Goal: Task Accomplishment & Management: Manage account settings

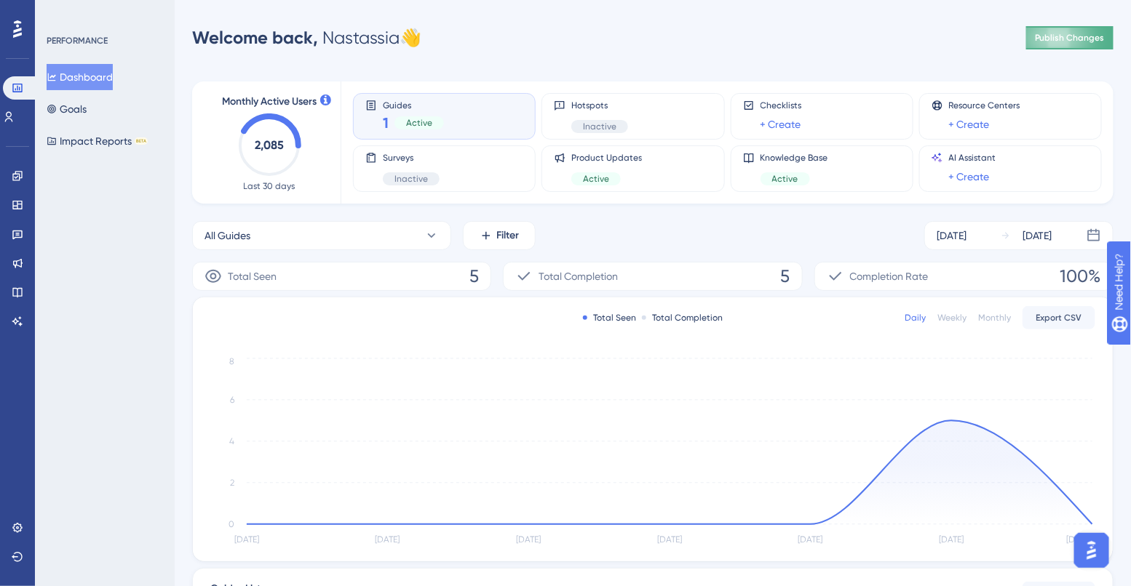
click at [1050, 39] on button "Publish Changes" at bounding box center [1069, 37] width 87 height 23
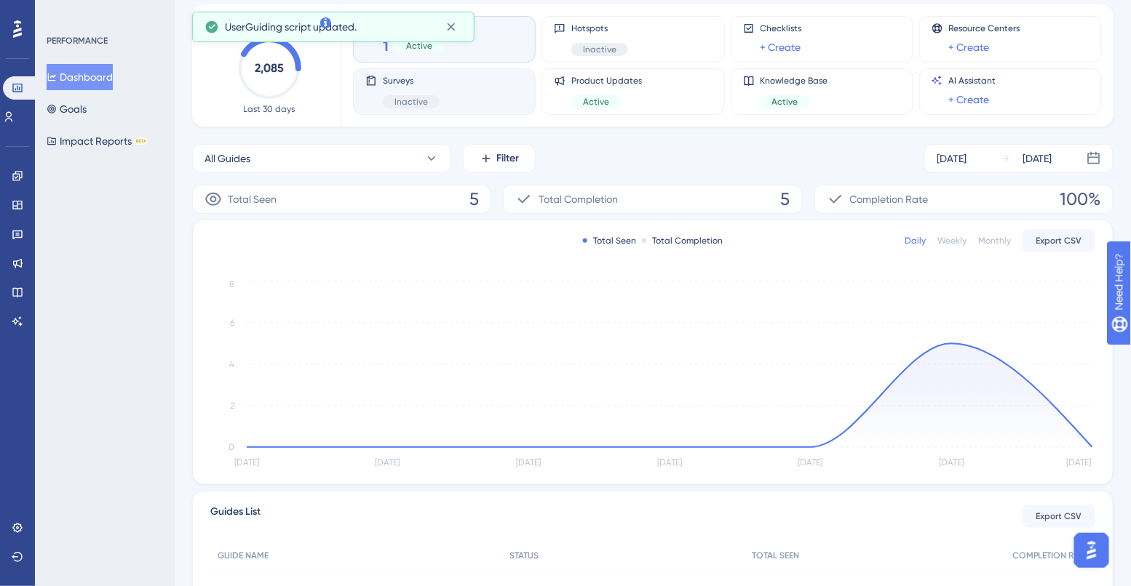
scroll to position [79, 0]
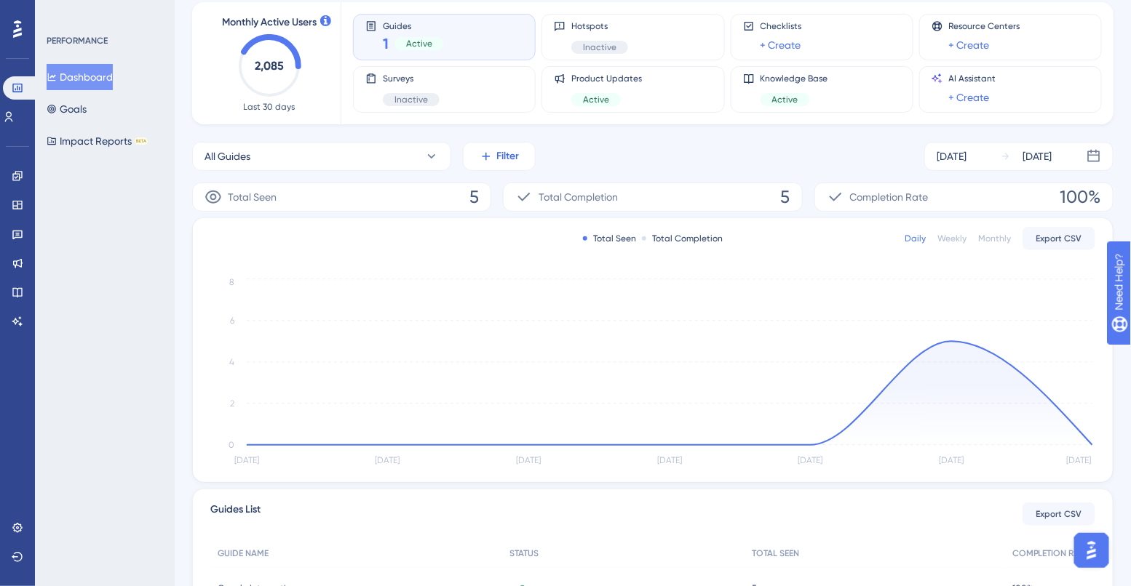
click at [509, 157] on span "Filter" at bounding box center [508, 156] width 23 height 17
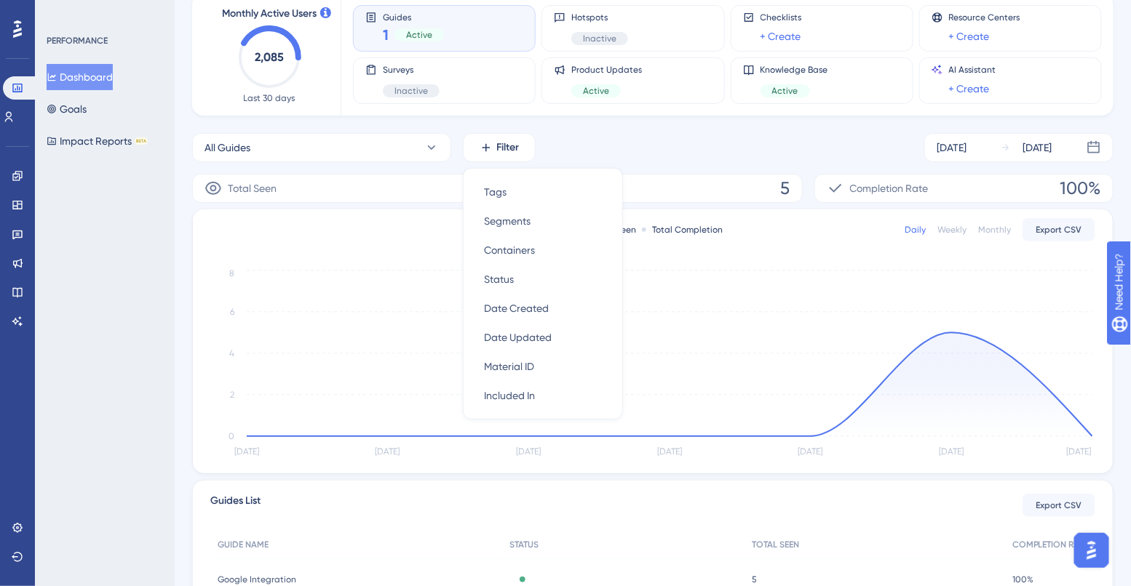
click at [569, 145] on div "All Guides Filter Tags Tags Segments Segments Containers Containers Status Stat…" at bounding box center [652, 147] width 921 height 29
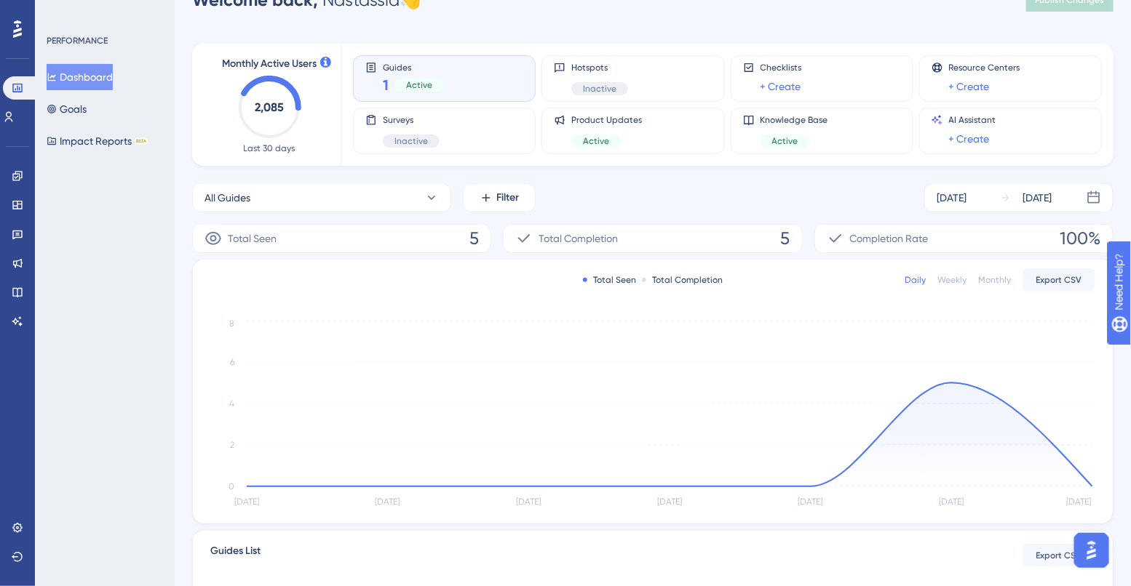
scroll to position [0, 0]
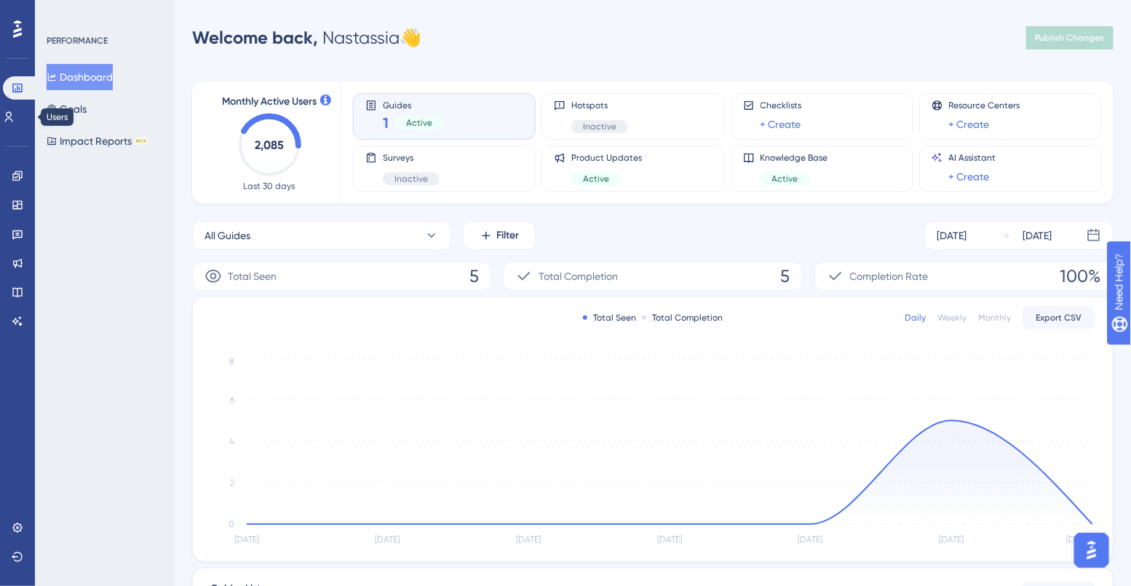
click at [17, 129] on div "Engagement Widgets Feedback Product Updates Knowledge Base AI Assistant" at bounding box center [17, 231] width 23 height 204
click at [15, 109] on link at bounding box center [9, 116] width 12 height 23
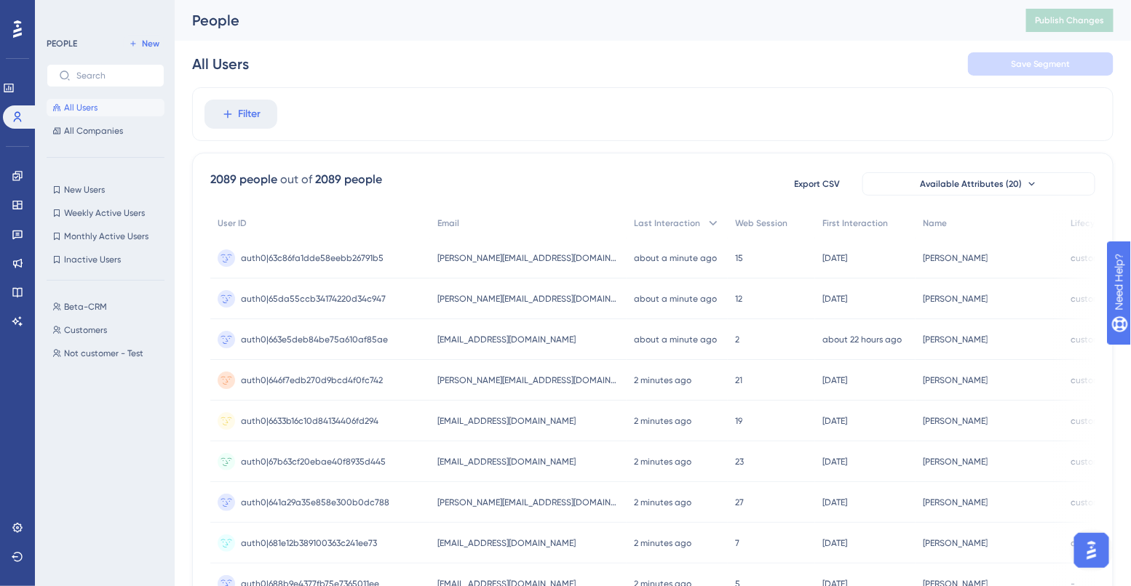
click at [14, 38] on icon at bounding box center [17, 29] width 9 height 19
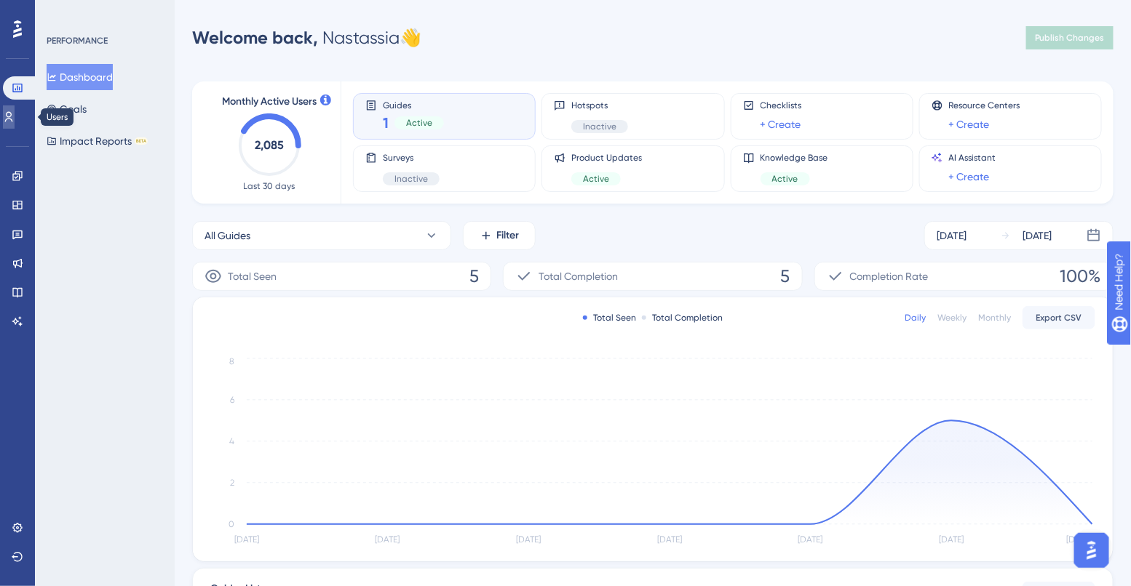
click at [15, 111] on icon at bounding box center [9, 117] width 12 height 12
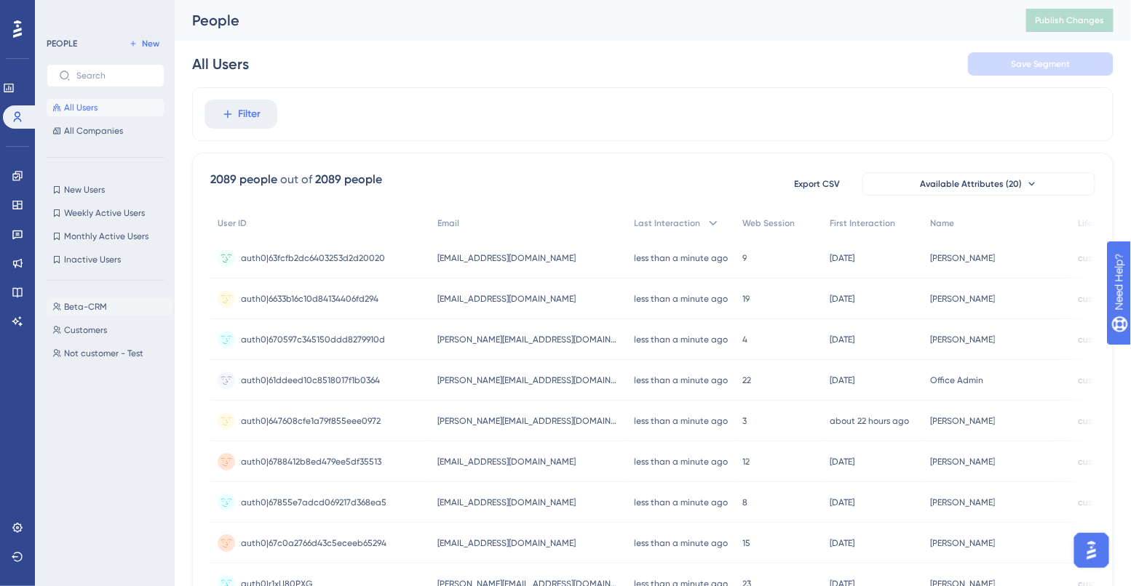
click at [87, 301] on span "Beta-CRM" at bounding box center [85, 307] width 43 height 12
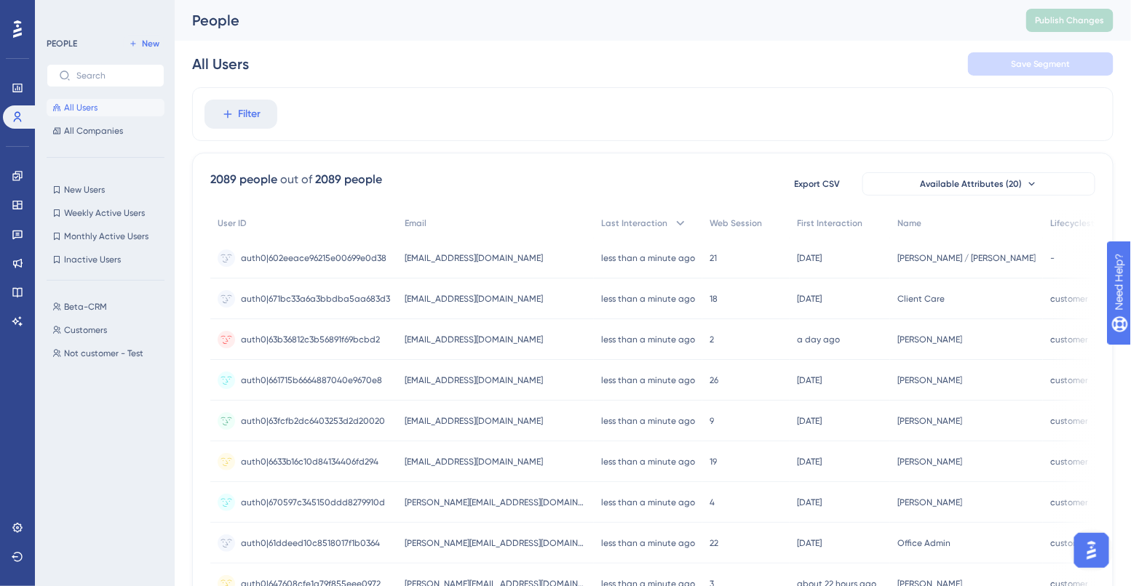
click at [104, 100] on button "All Users" at bounding box center [106, 107] width 118 height 17
click at [109, 131] on span "All Companies" at bounding box center [93, 131] width 59 height 12
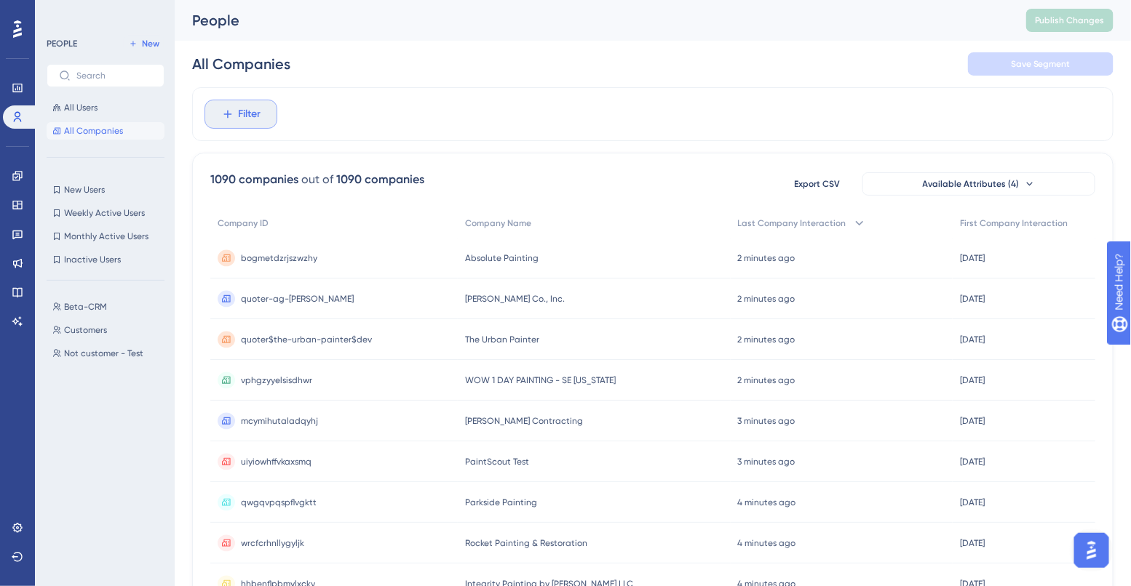
click at [246, 114] on span "Filter" at bounding box center [250, 113] width 23 height 17
type input "nolqxamrscqhagjt"
click at [302, 150] on label "nolqxamrscqhagjt" at bounding box center [321, 157] width 214 height 26
click at [302, 151] on input "nolqxamrscqhagjt" at bounding box center [310, 157] width 169 height 12
click at [302, 150] on label "nolqxamrscqhagjt" at bounding box center [321, 157] width 214 height 26
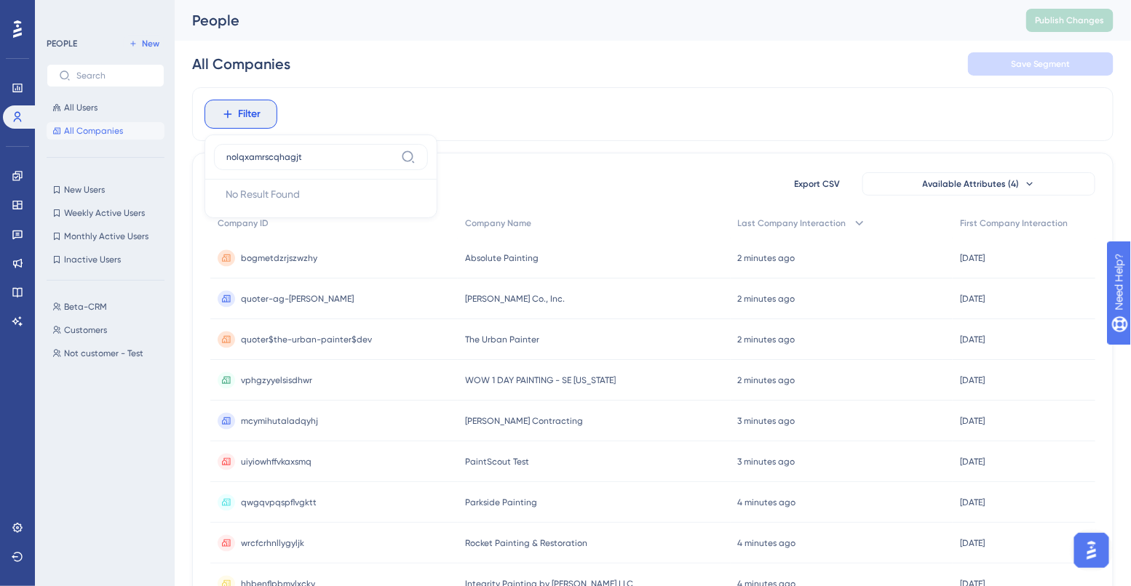
click at [302, 151] on input "nolqxamrscqhagjt" at bounding box center [310, 157] width 169 height 12
click at [299, 158] on input "nolqxamrscqhagjt" at bounding box center [310, 157] width 169 height 12
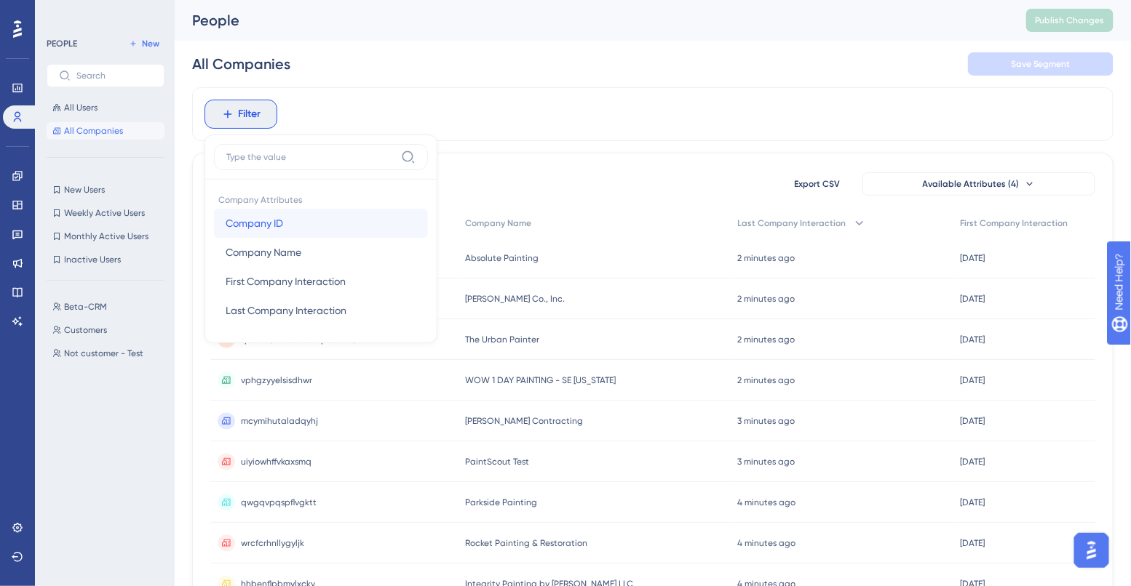
click at [297, 217] on button "Company ID Company ID" at bounding box center [321, 223] width 214 height 29
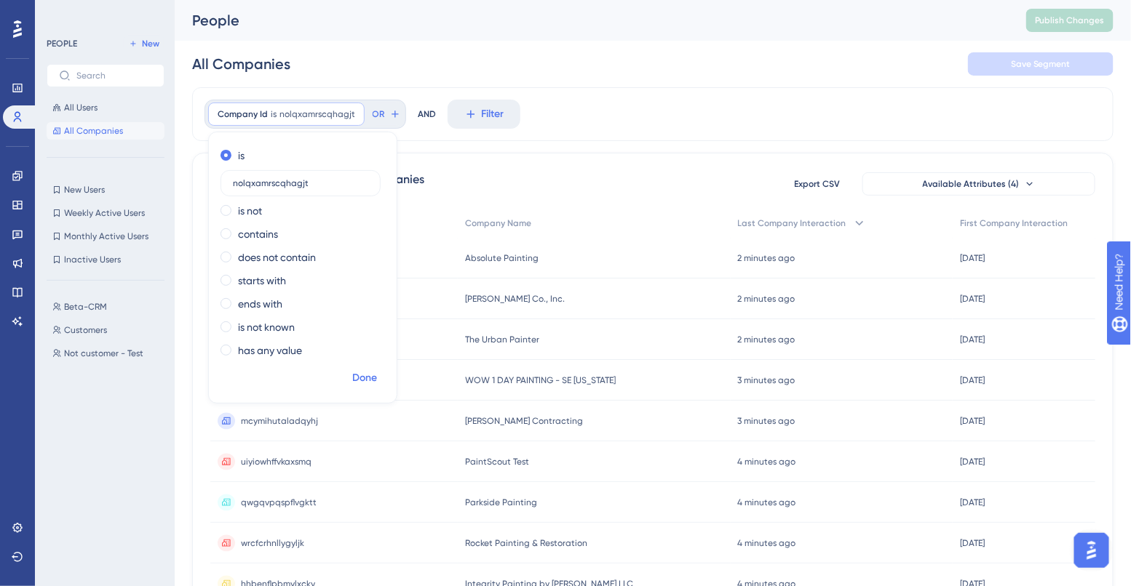
type input "nolqxamrscqhagjt"
click at [361, 380] on span "Done" at bounding box center [364, 378] width 25 height 17
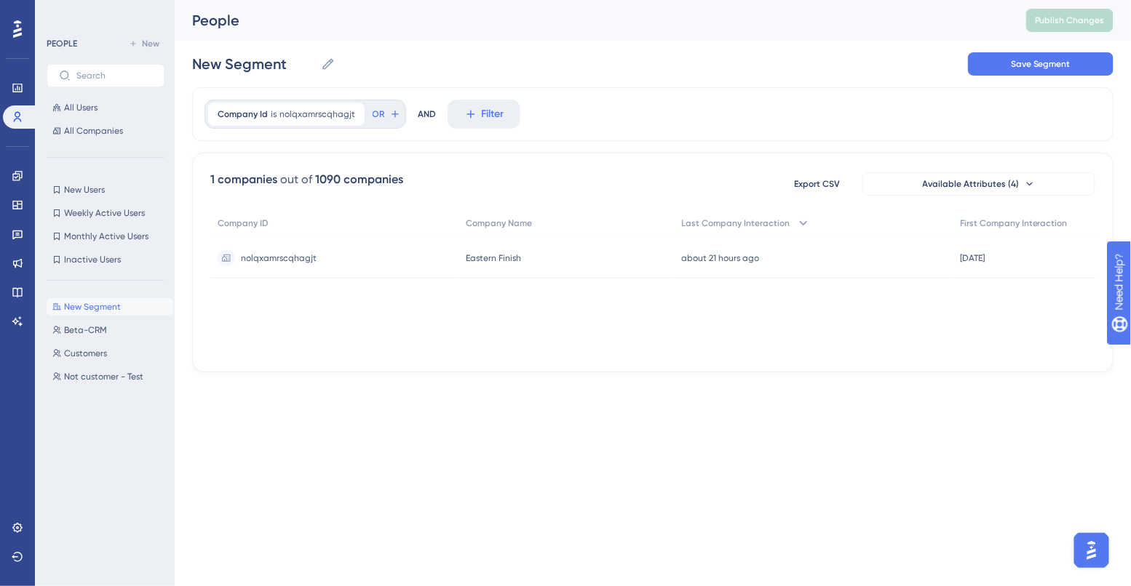
click at [480, 253] on span "Eastern Finish" at bounding box center [493, 258] width 55 height 12
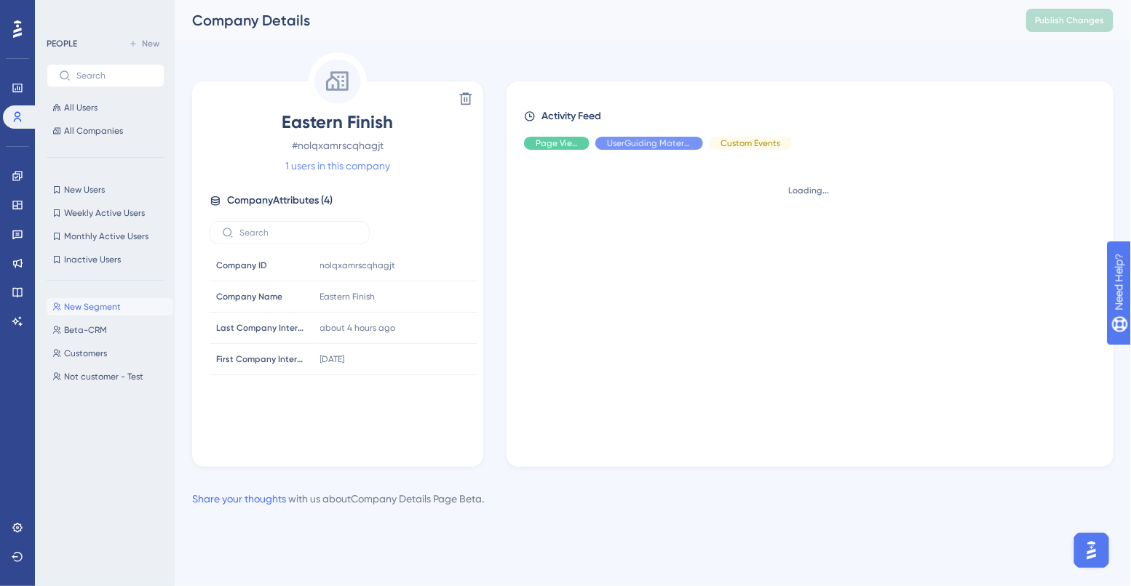
click at [345, 161] on link "1 users in this company" at bounding box center [337, 165] width 105 height 17
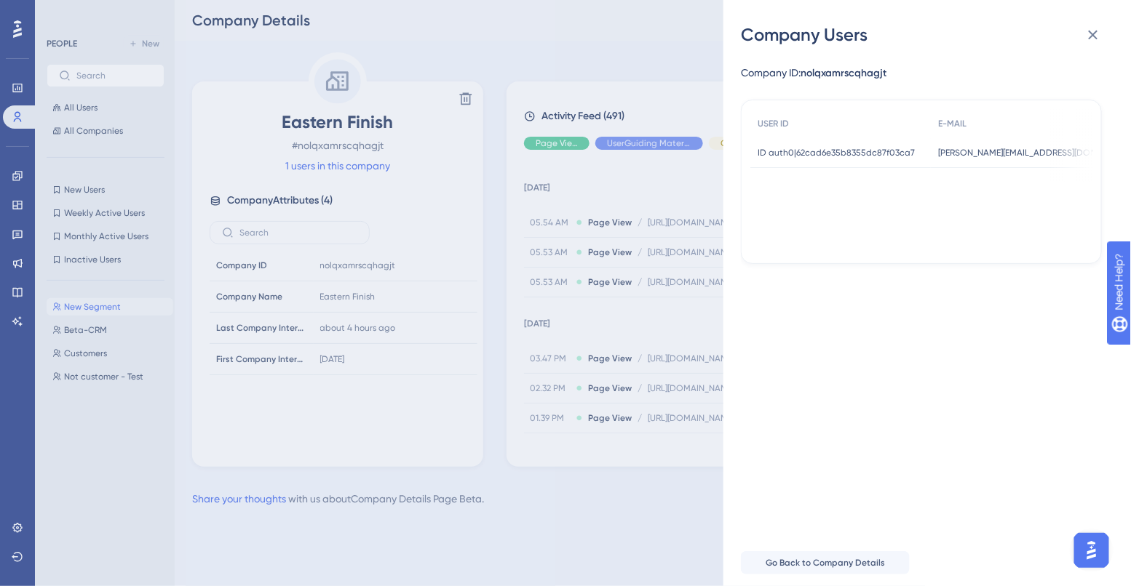
click at [849, 152] on span "ID auth0|62cad6e35b8355dc87f03ca7" at bounding box center [835, 153] width 157 height 12
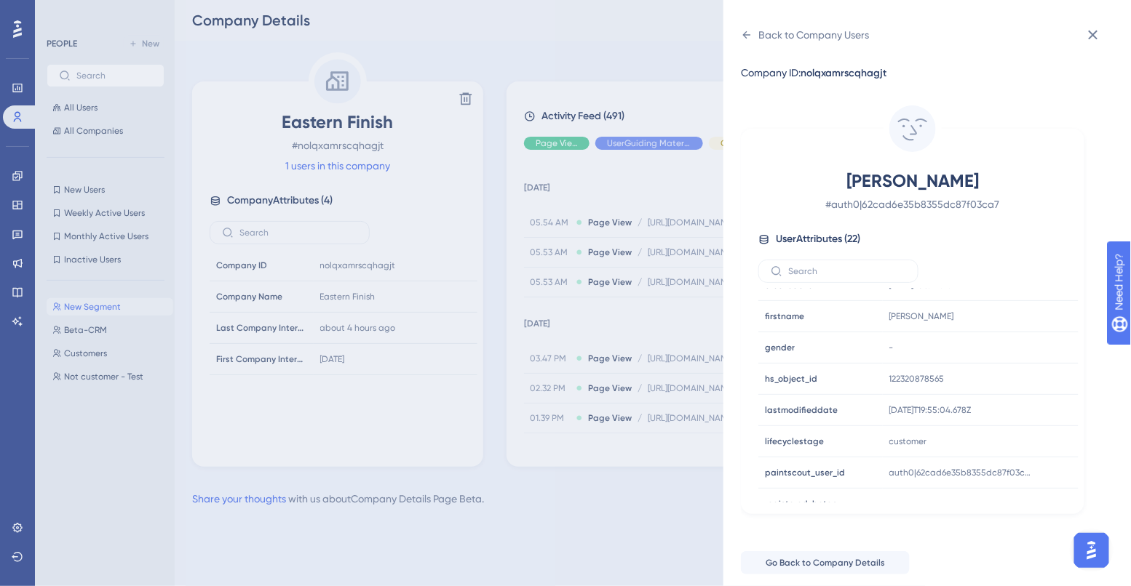
scroll to position [472, 0]
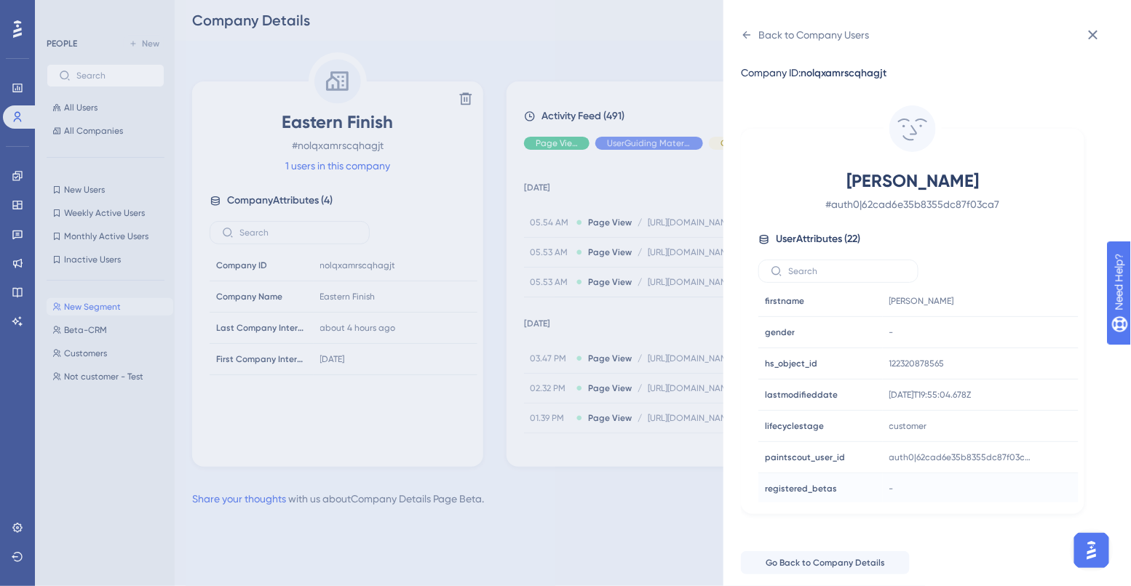
click at [894, 484] on div "-" at bounding box center [961, 488] width 157 height 29
click at [874, 490] on td "registered_betas registered_betas" at bounding box center [820, 489] width 124 height 31
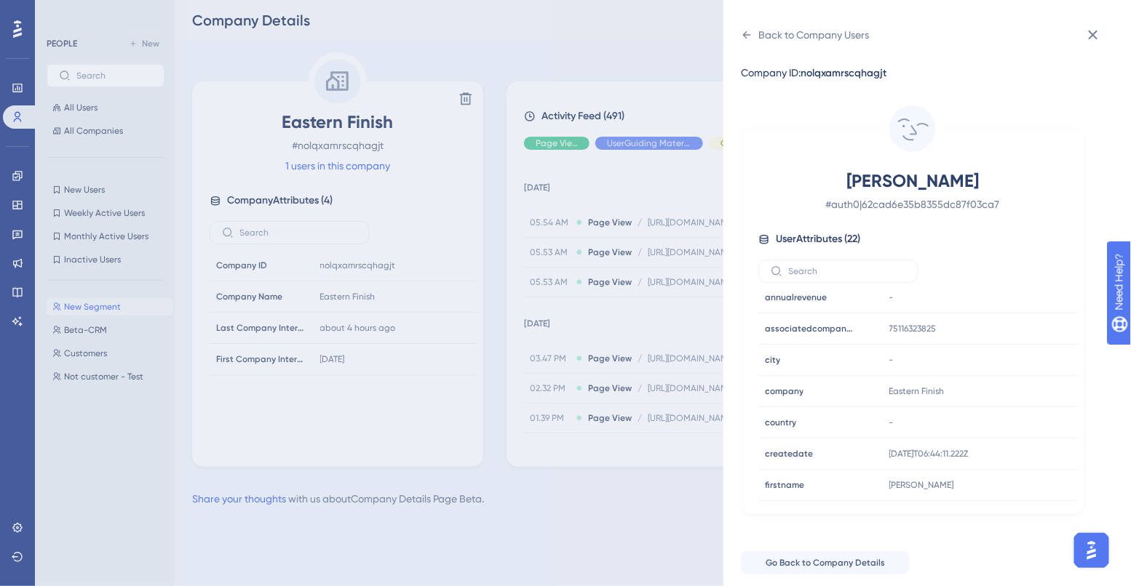
scroll to position [0, 0]
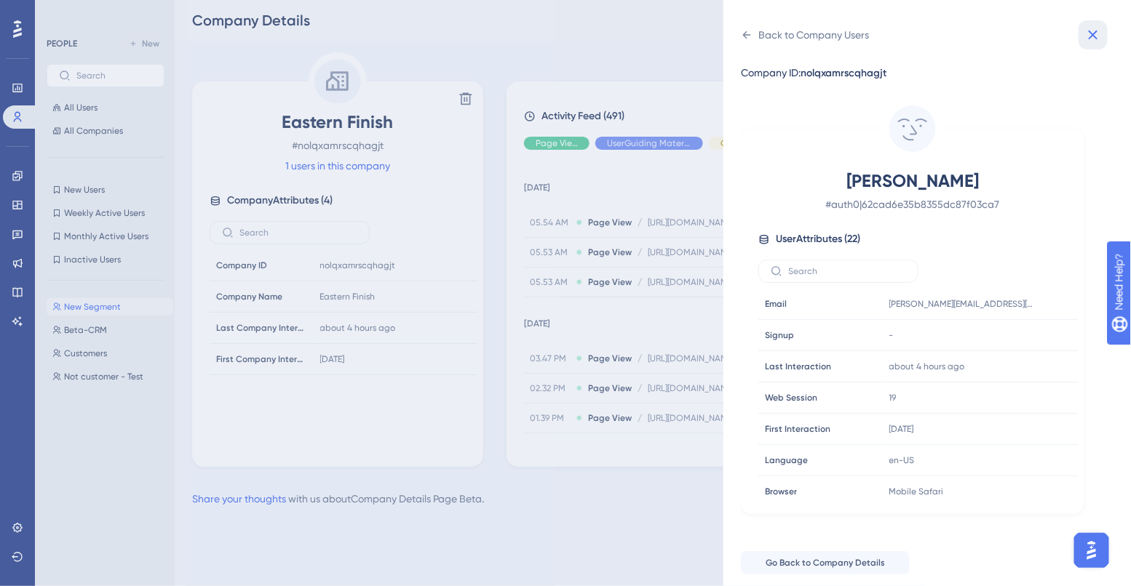
click at [1088, 41] on icon at bounding box center [1092, 34] width 17 height 17
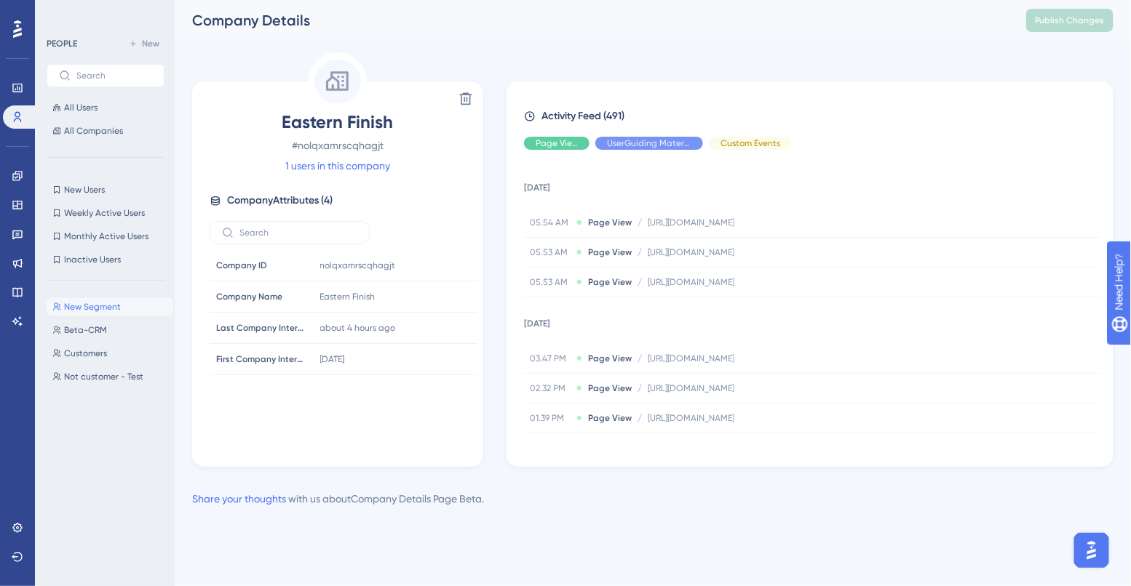
click at [295, 206] on span "Company Attributes ( 4 )" at bounding box center [279, 200] width 105 height 17
click at [22, 125] on link at bounding box center [20, 116] width 35 height 23
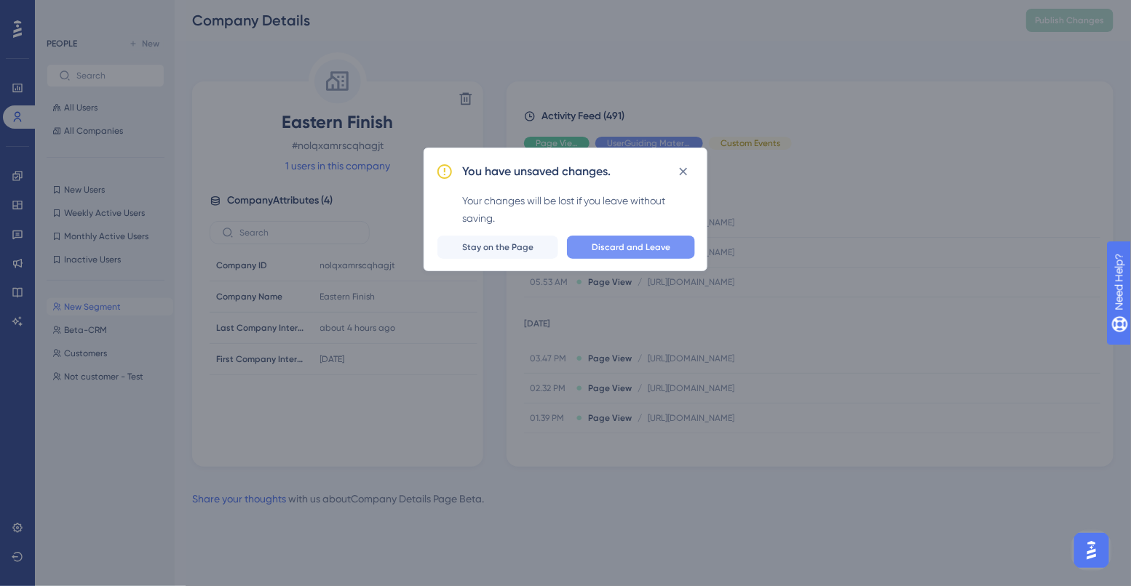
click at [592, 250] on button "Discard and Leave" at bounding box center [631, 247] width 128 height 23
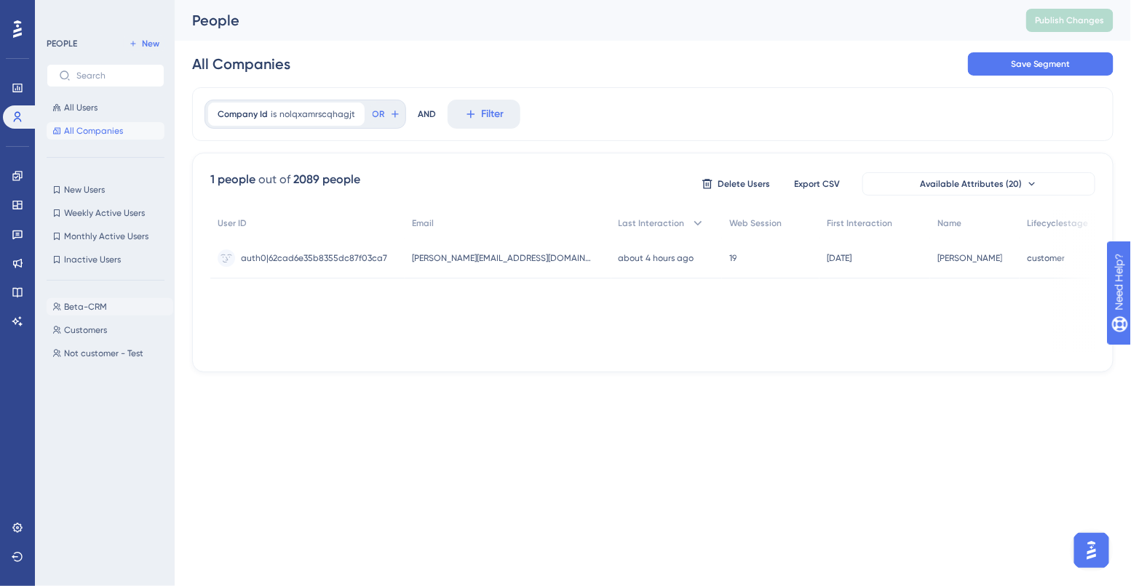
click at [85, 311] on span "Beta-CRM" at bounding box center [85, 307] width 43 height 12
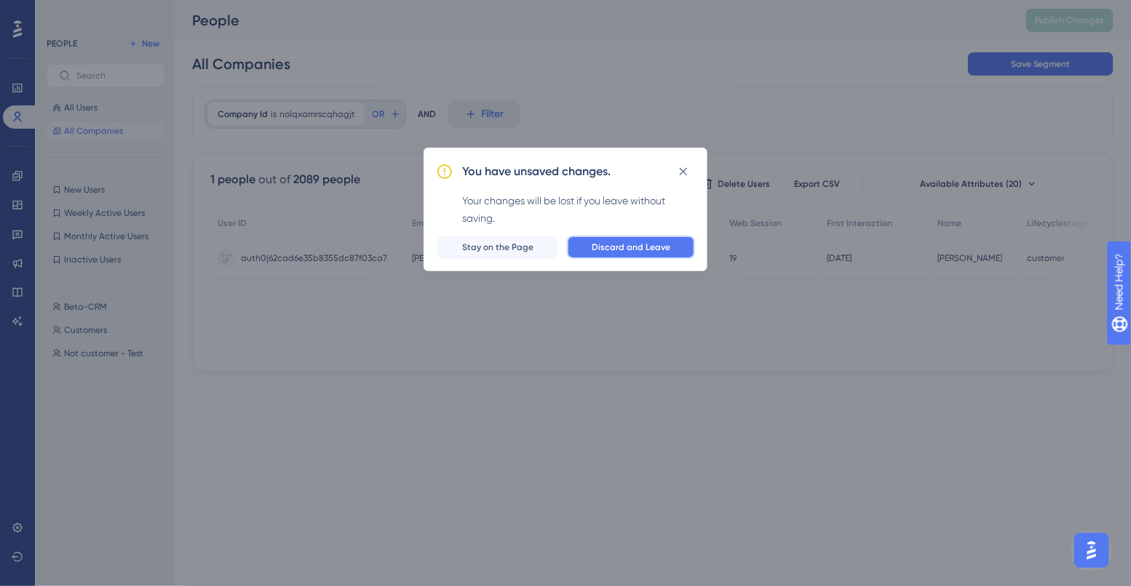
click at [636, 247] on span "Discard and Leave" at bounding box center [630, 248] width 79 height 12
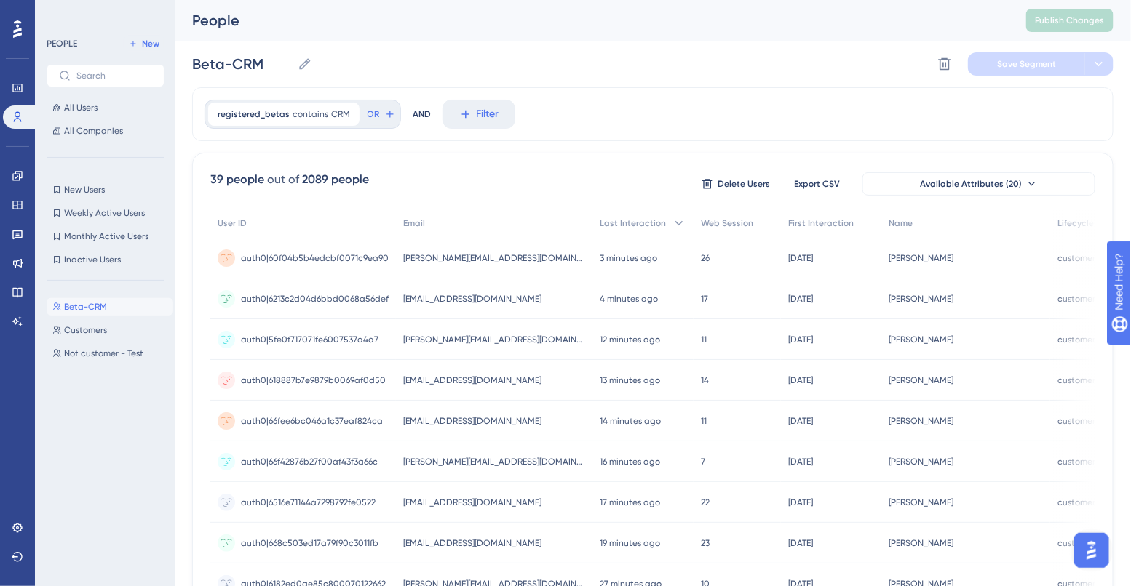
click at [95, 307] on span "Beta-CRM" at bounding box center [85, 307] width 43 height 12
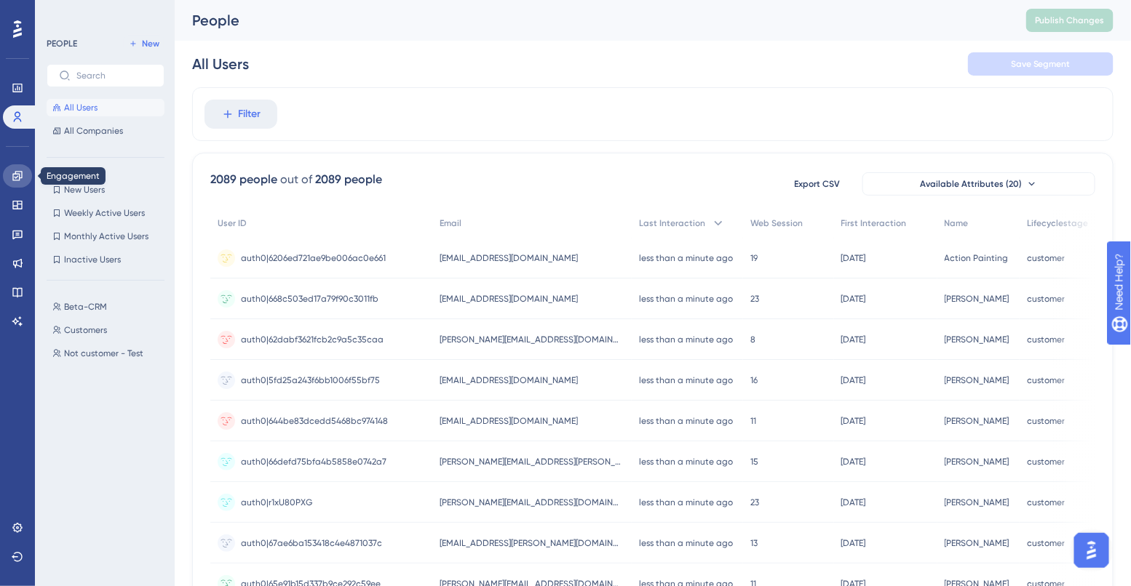
click at [20, 172] on icon at bounding box center [18, 176] width 12 height 12
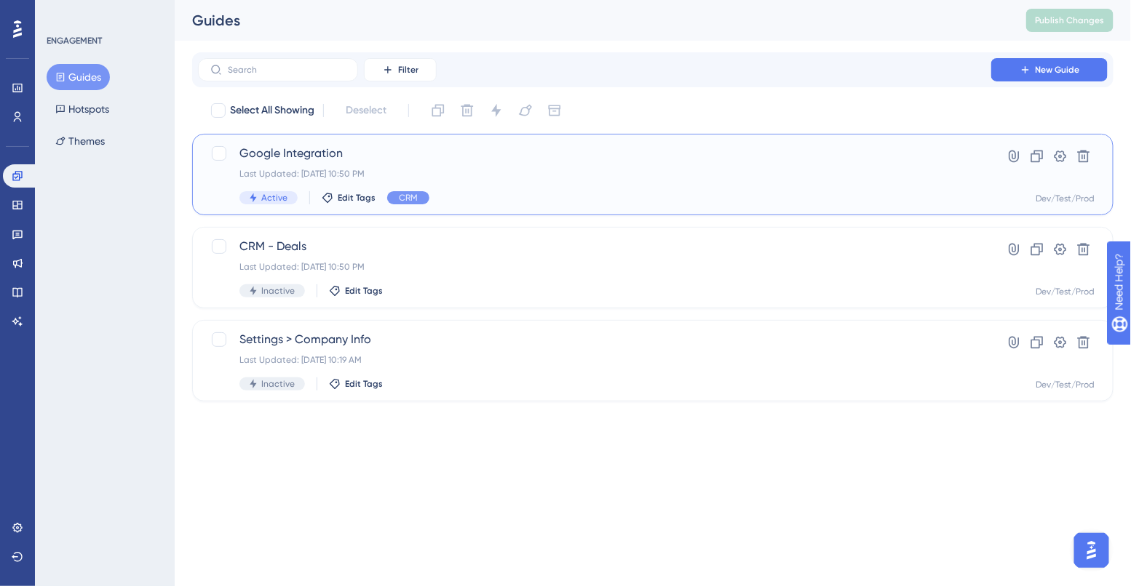
click at [326, 154] on span "Google Integration" at bounding box center [594, 153] width 710 height 17
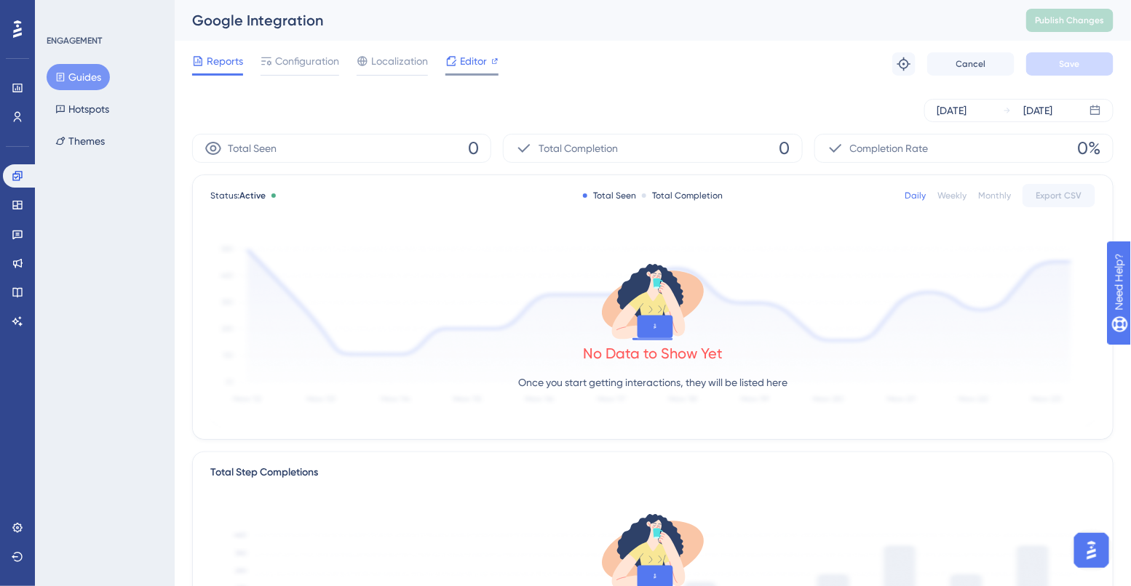
click at [466, 58] on span "Editor" at bounding box center [473, 60] width 27 height 17
click at [68, 79] on button "Guides" at bounding box center [78, 77] width 63 height 26
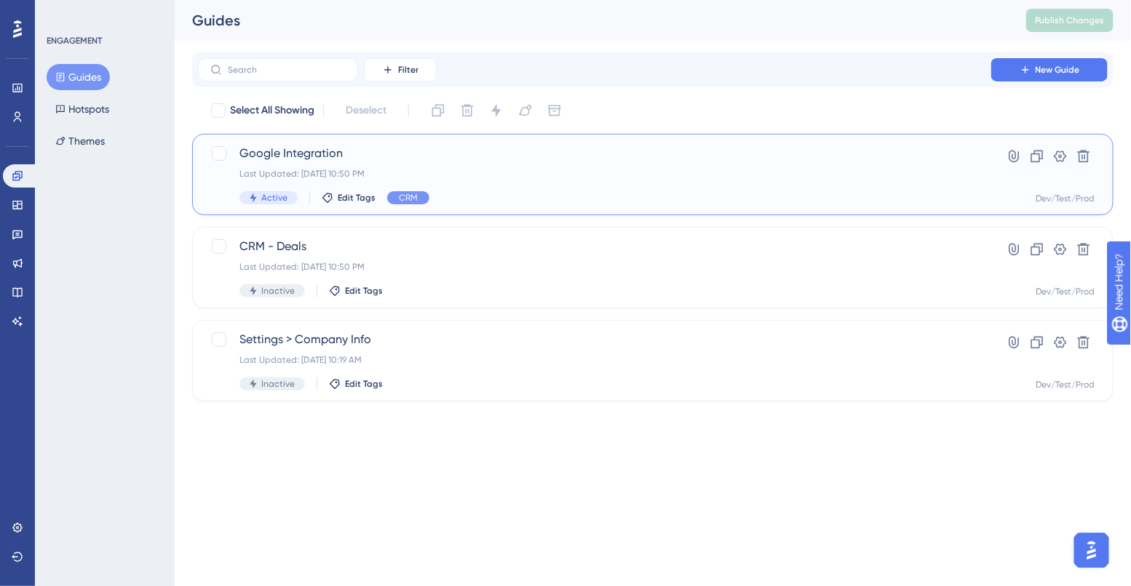
click at [496, 175] on div "Last Updated: [DATE] 10:50 PM" at bounding box center [594, 174] width 710 height 12
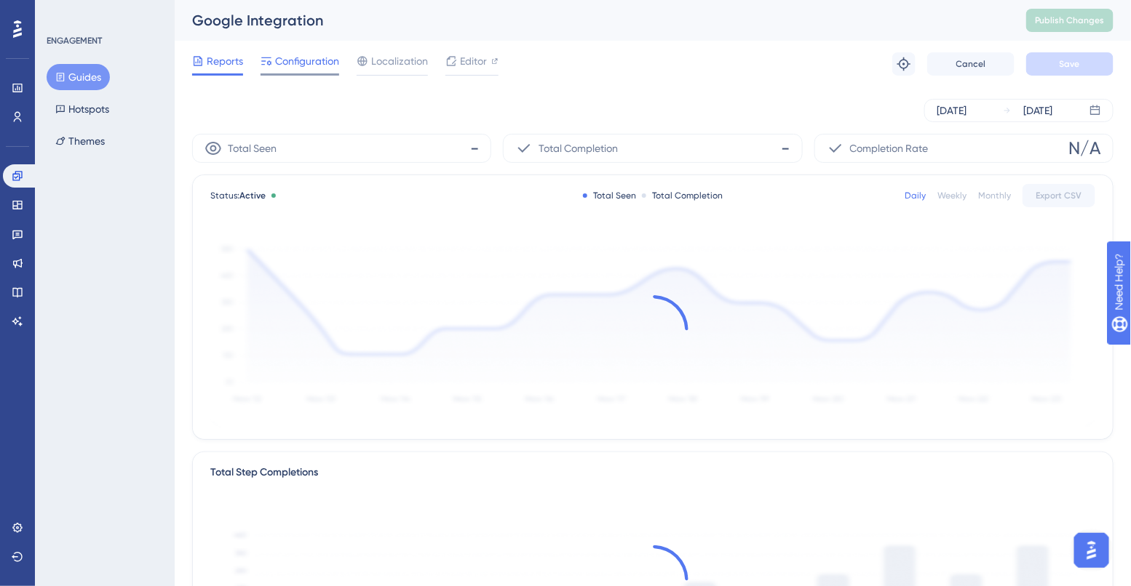
click at [298, 68] on span "Configuration" at bounding box center [307, 60] width 64 height 17
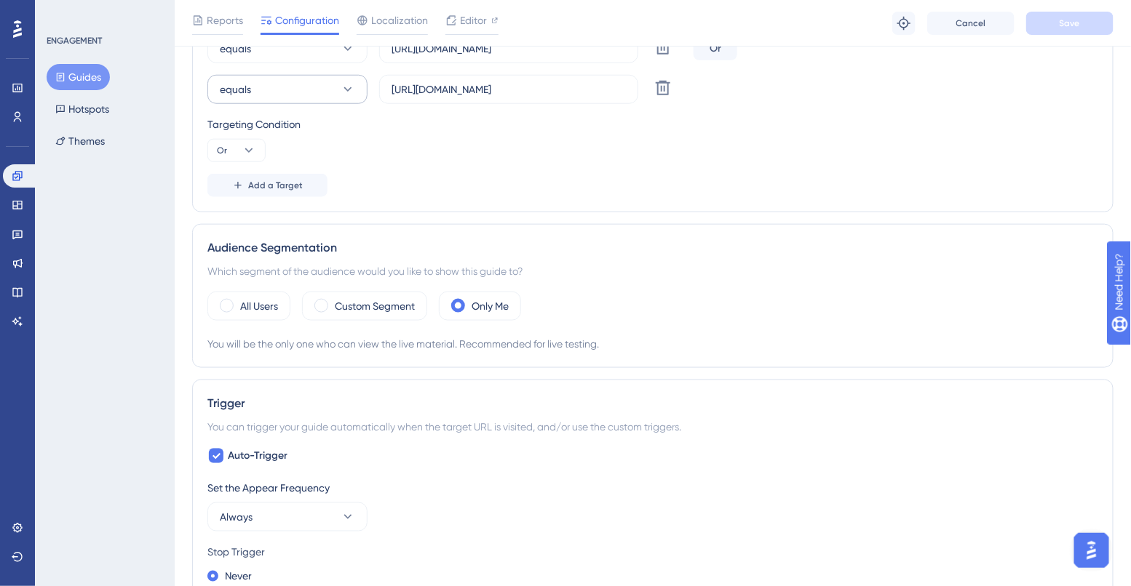
scroll to position [487, 0]
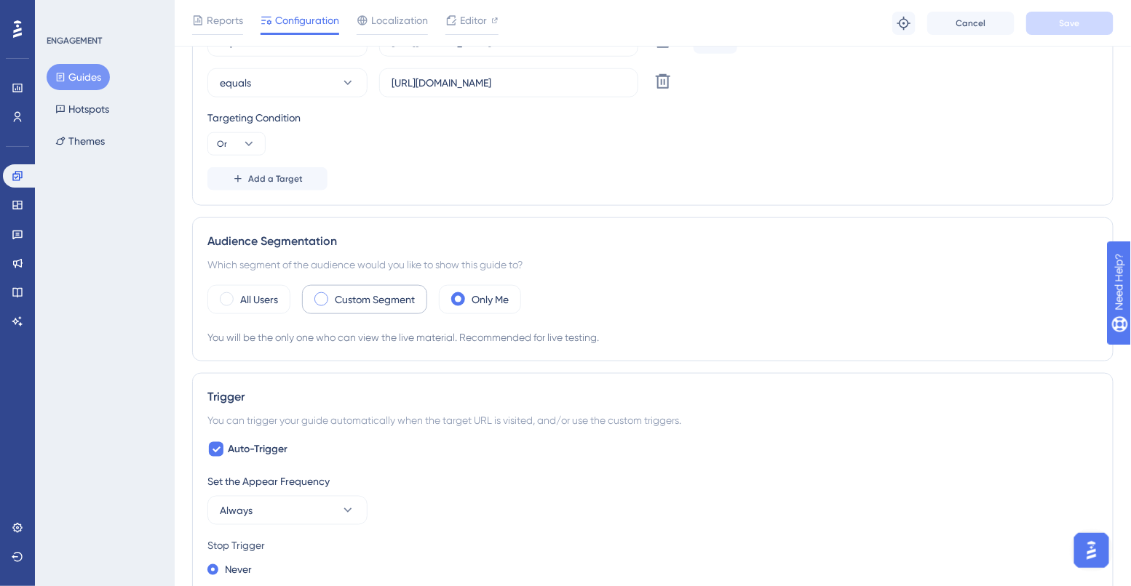
click at [337, 305] on label "Custom Segment" at bounding box center [375, 299] width 80 height 17
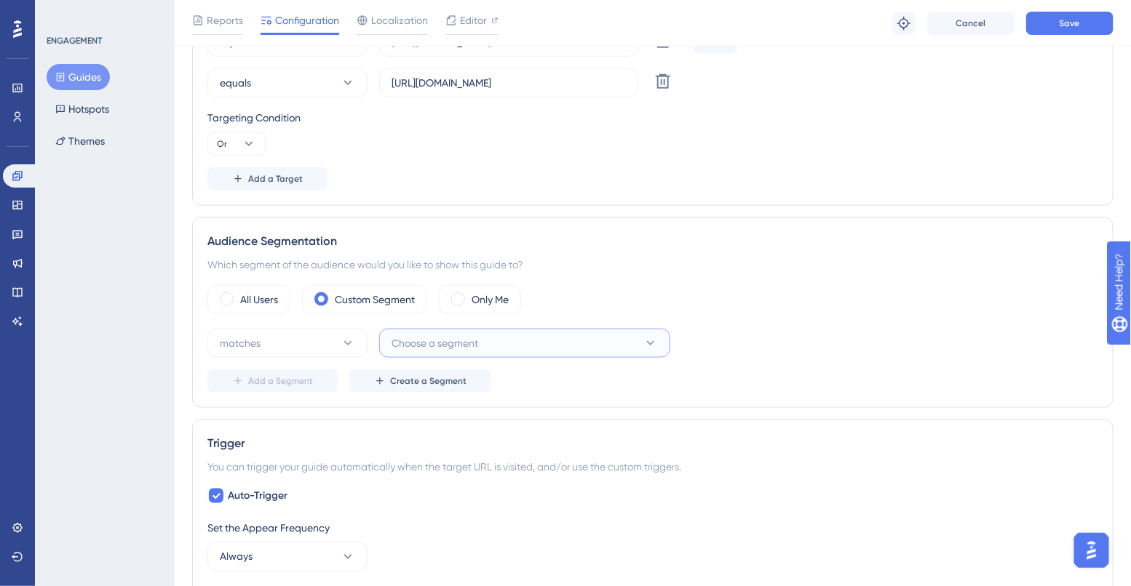
click at [446, 342] on span "Choose a segment" at bounding box center [434, 343] width 87 height 17
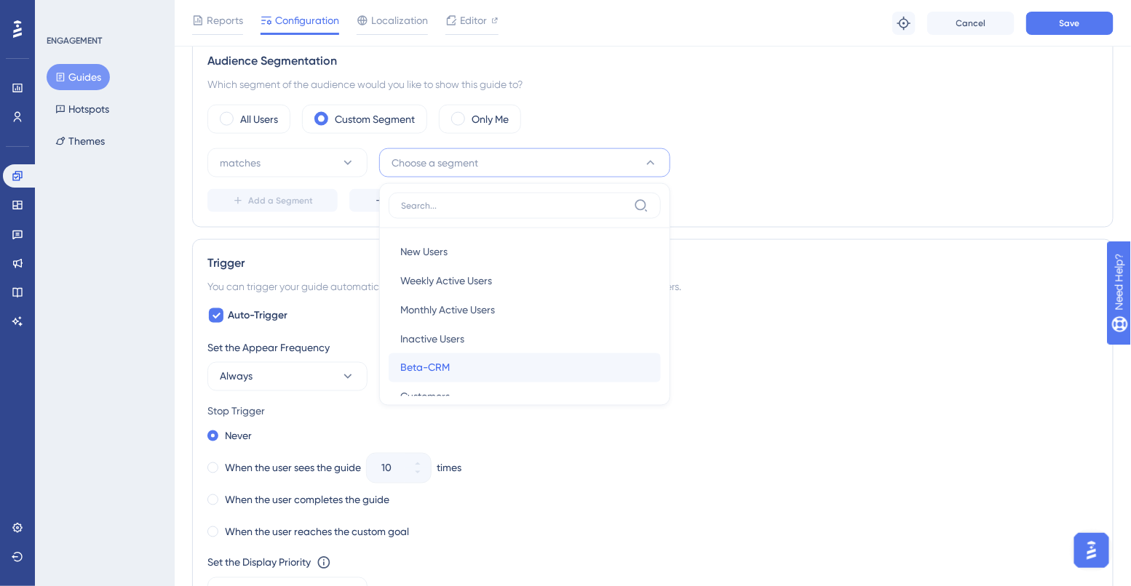
click at [442, 362] on span "Beta-CRM" at bounding box center [424, 367] width 49 height 17
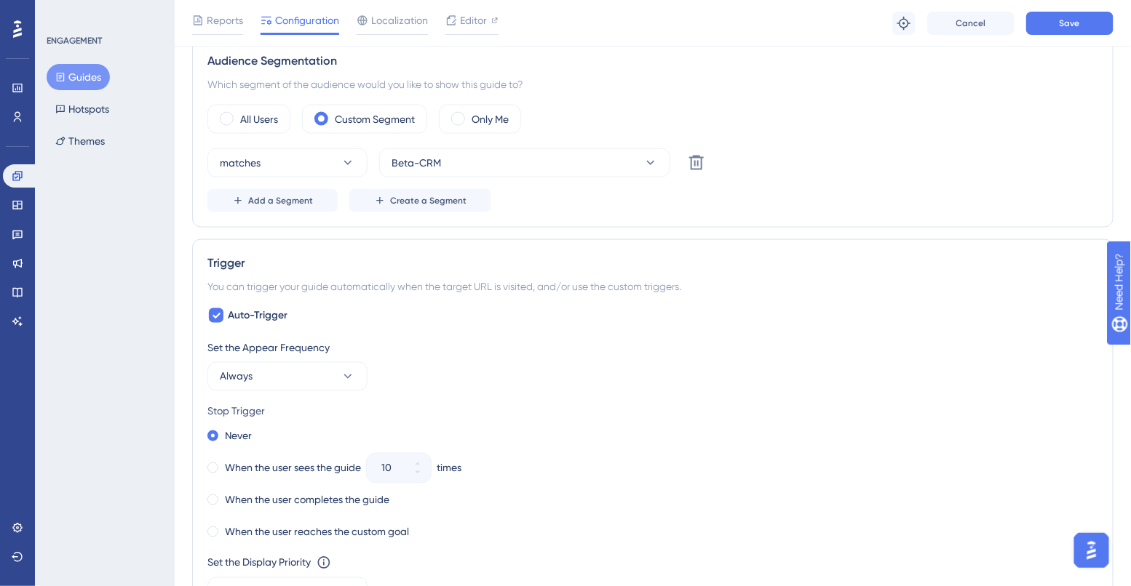
scroll to position [685, 0]
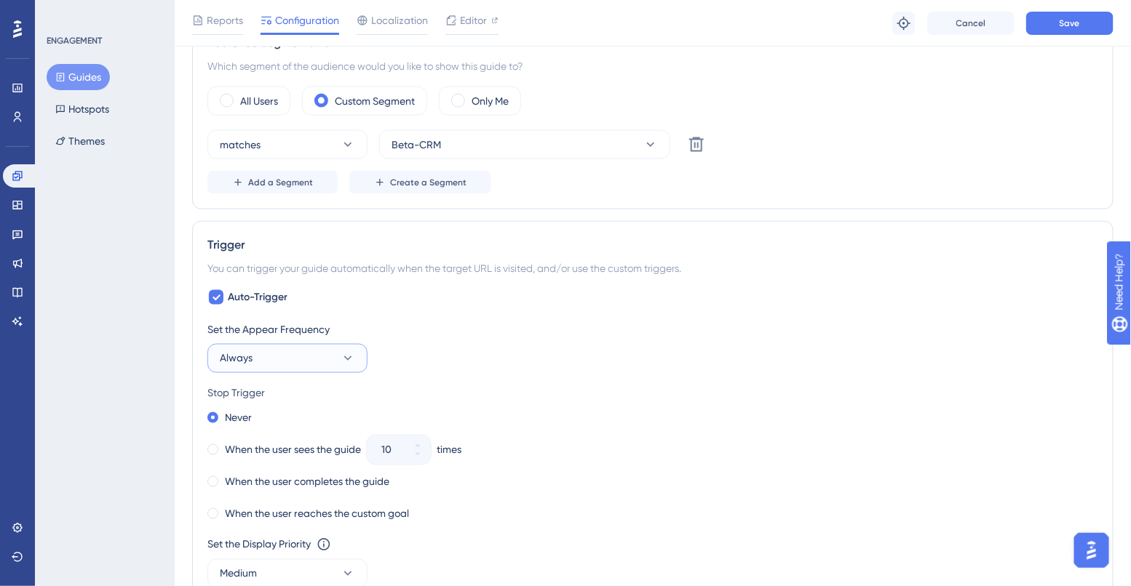
click at [249, 356] on span "Always" at bounding box center [236, 358] width 33 height 17
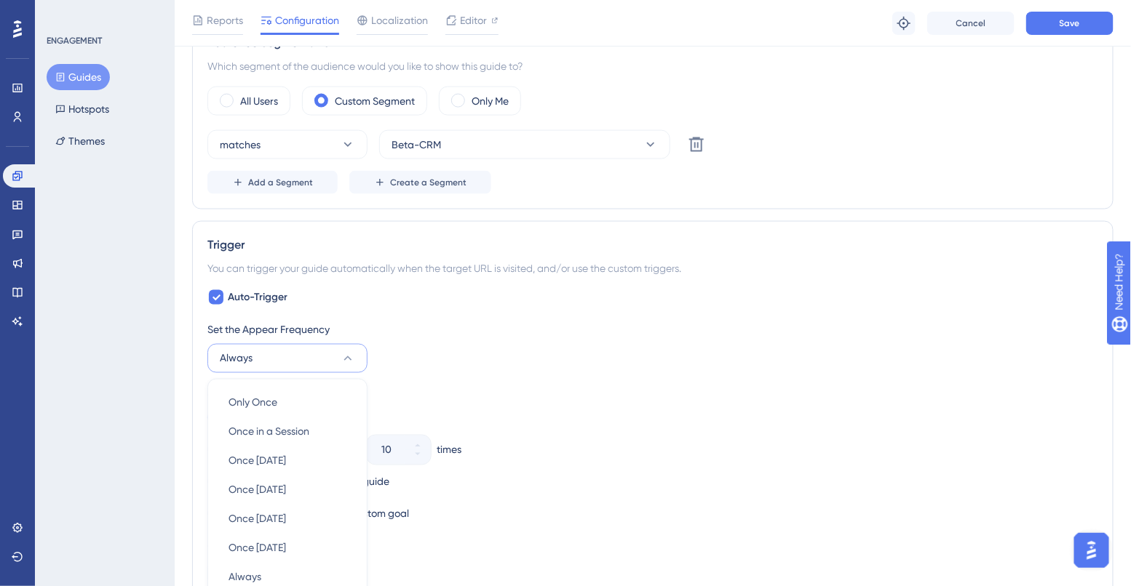
scroll to position [881, 0]
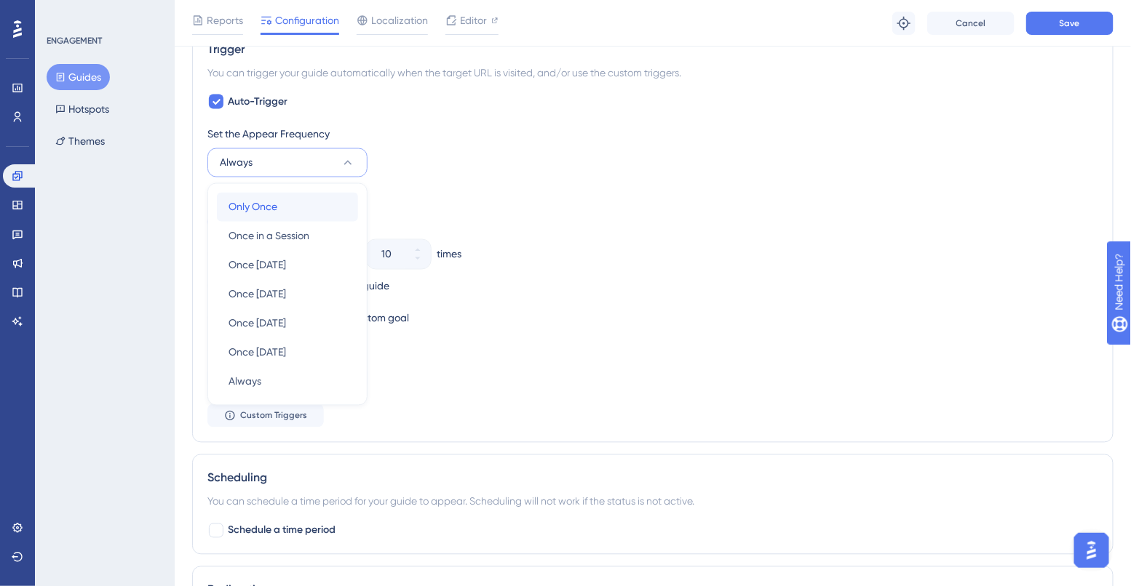
click at [255, 207] on span "Only Once" at bounding box center [252, 207] width 49 height 17
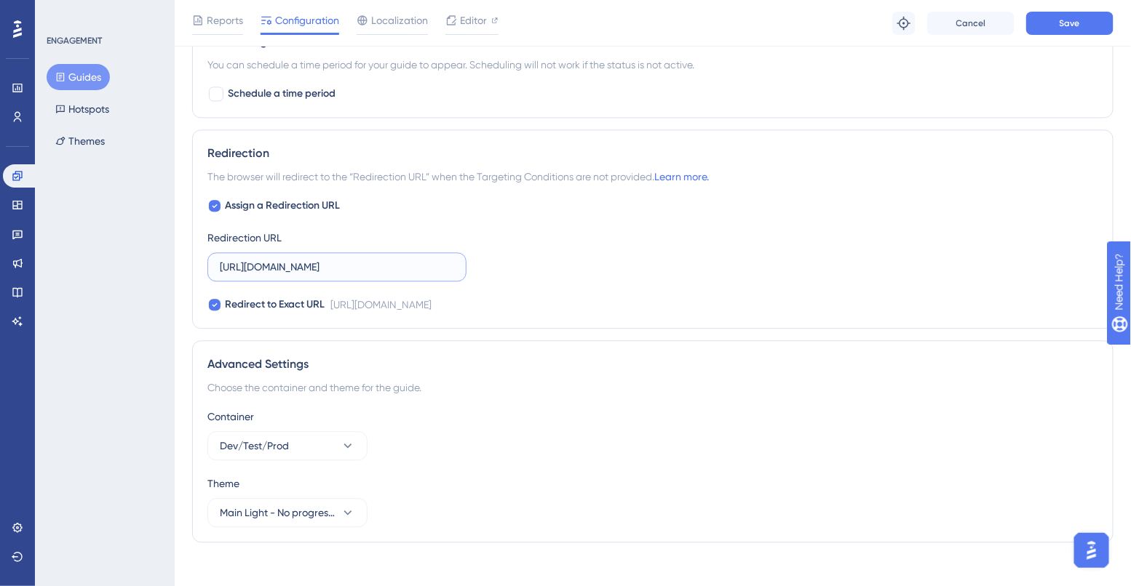
scroll to position [0, 87]
drag, startPoint x: 353, startPoint y: 264, endPoint x: 491, endPoint y: 271, distance: 138.4
click at [491, 271] on div "Assign a Redirection URL Redirection URL https://app.paintscout.com/profile?cat…" at bounding box center [652, 255] width 890 height 116
click at [427, 235] on div "Redirection URL https://app.paintscout.com/profile?category=calendar-integratio…" at bounding box center [336, 255] width 259 height 52
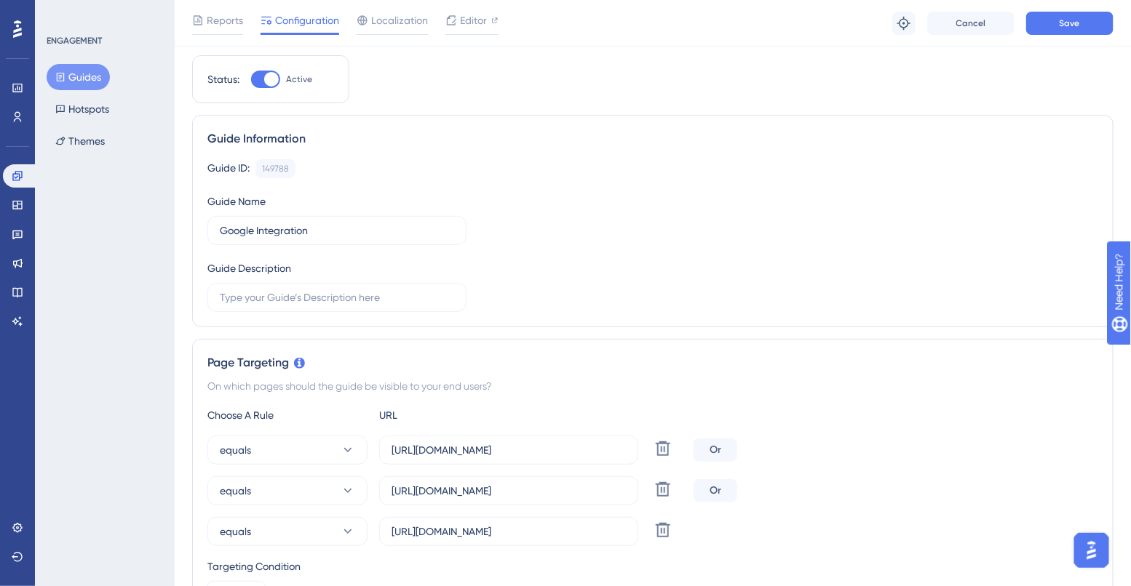
scroll to position [0, 0]
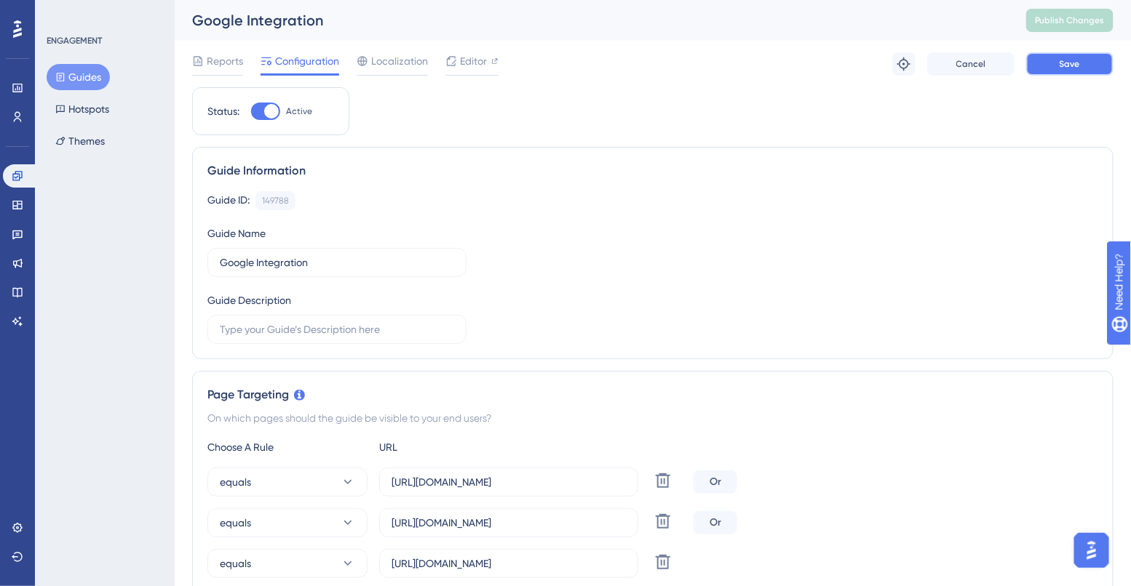
click at [1077, 57] on button "Save" at bounding box center [1069, 63] width 87 height 23
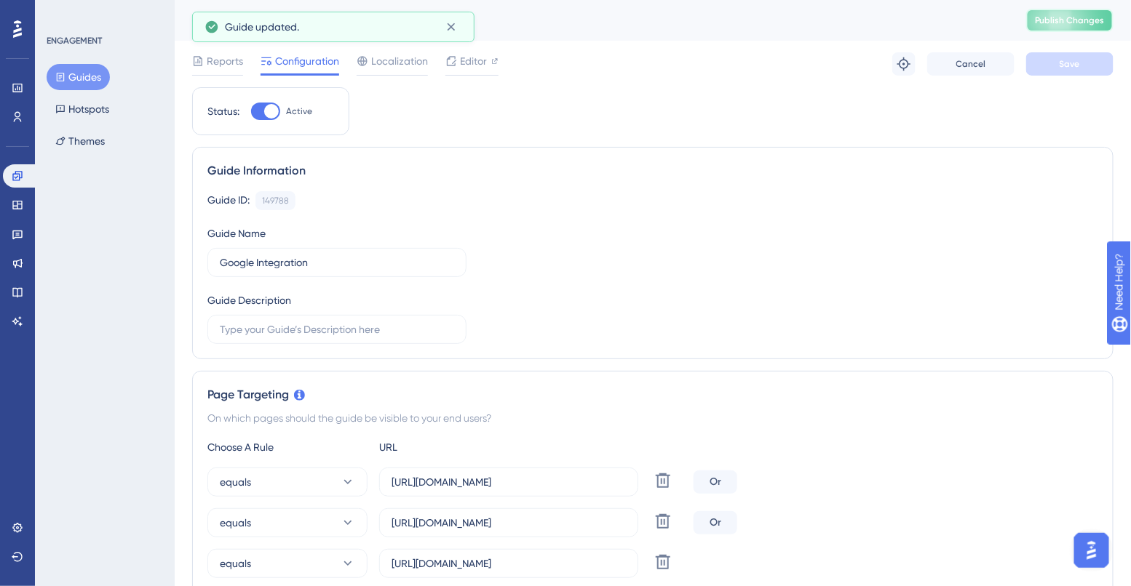
click at [1045, 19] on span "Publish Changes" at bounding box center [1069, 21] width 70 height 12
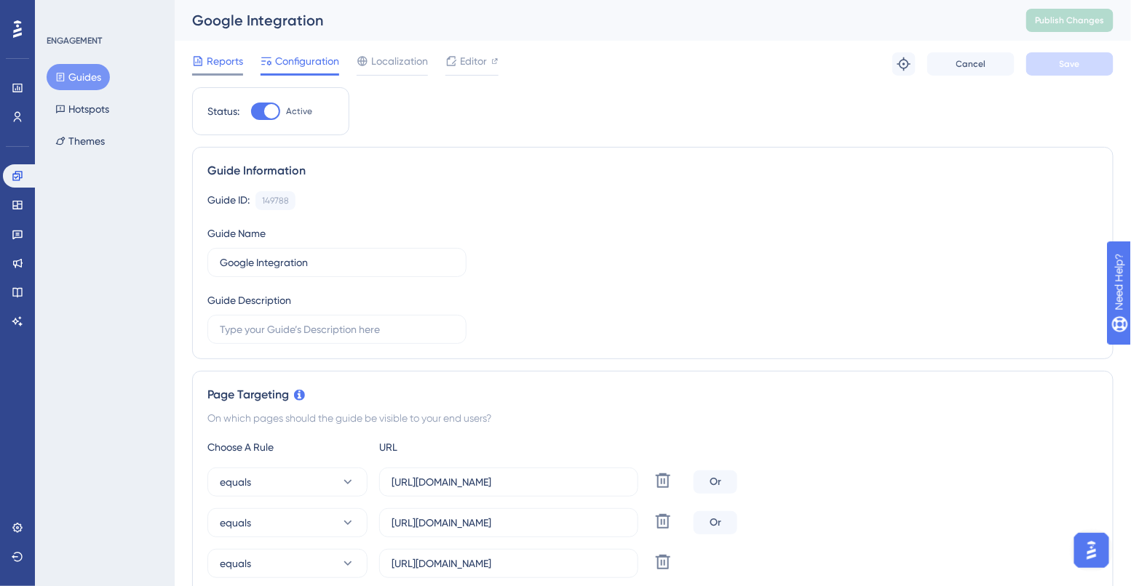
click at [202, 68] on div at bounding box center [198, 60] width 12 height 17
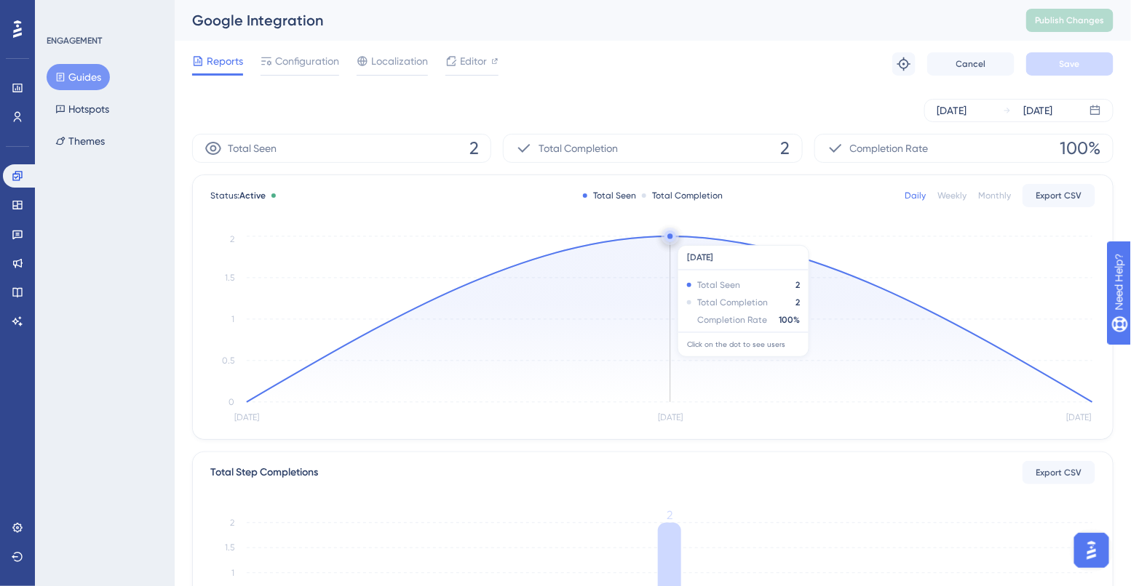
click at [663, 238] on circle at bounding box center [670, 237] width 14 height 14
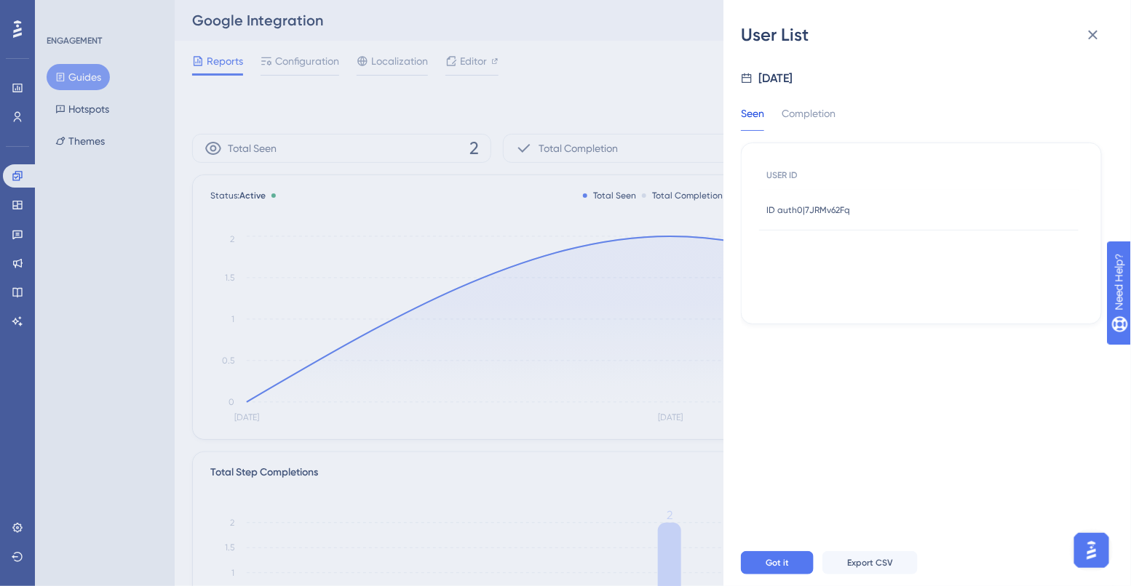
click at [810, 205] on span "ID auth0|7JRMv62Fq" at bounding box center [808, 210] width 84 height 12
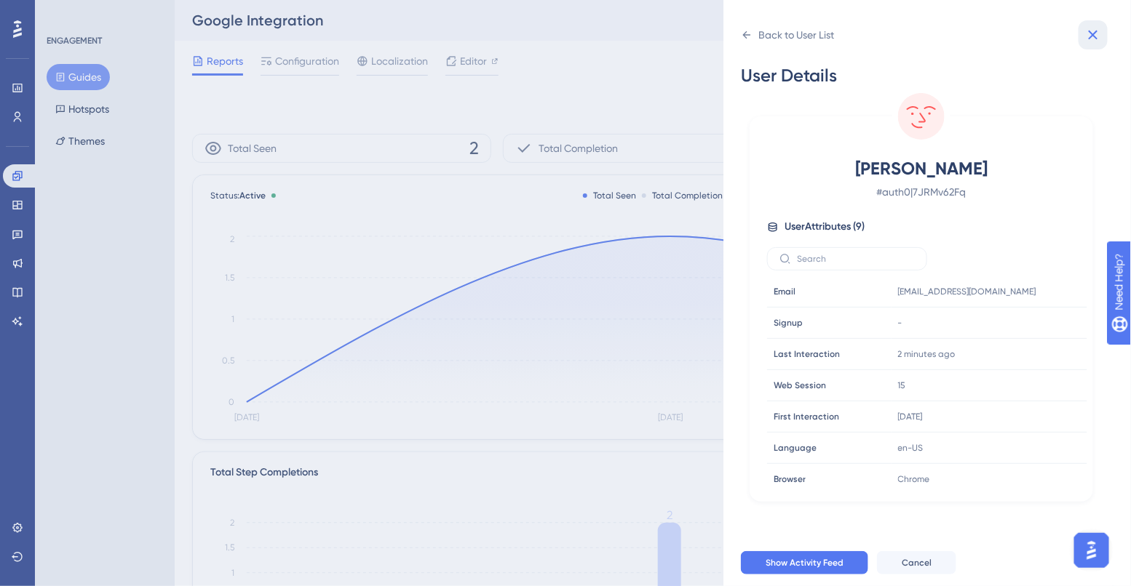
click at [1096, 38] on icon at bounding box center [1092, 35] width 9 height 9
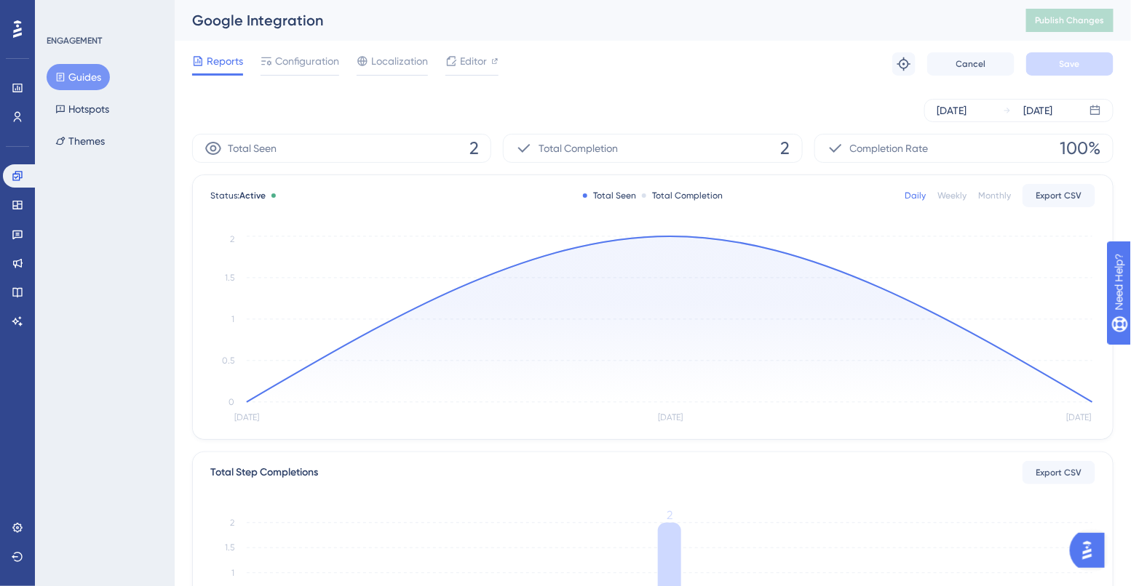
click at [74, 80] on button "Guides" at bounding box center [78, 77] width 63 height 26
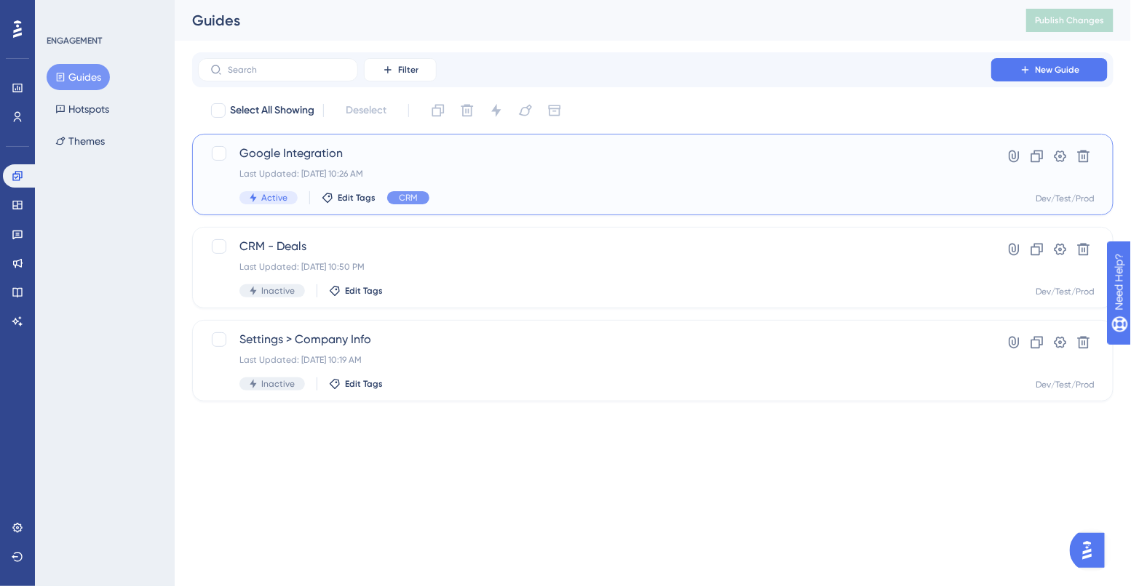
click at [396, 172] on div "Last Updated: [DATE] 10:26 AM" at bounding box center [594, 174] width 710 height 12
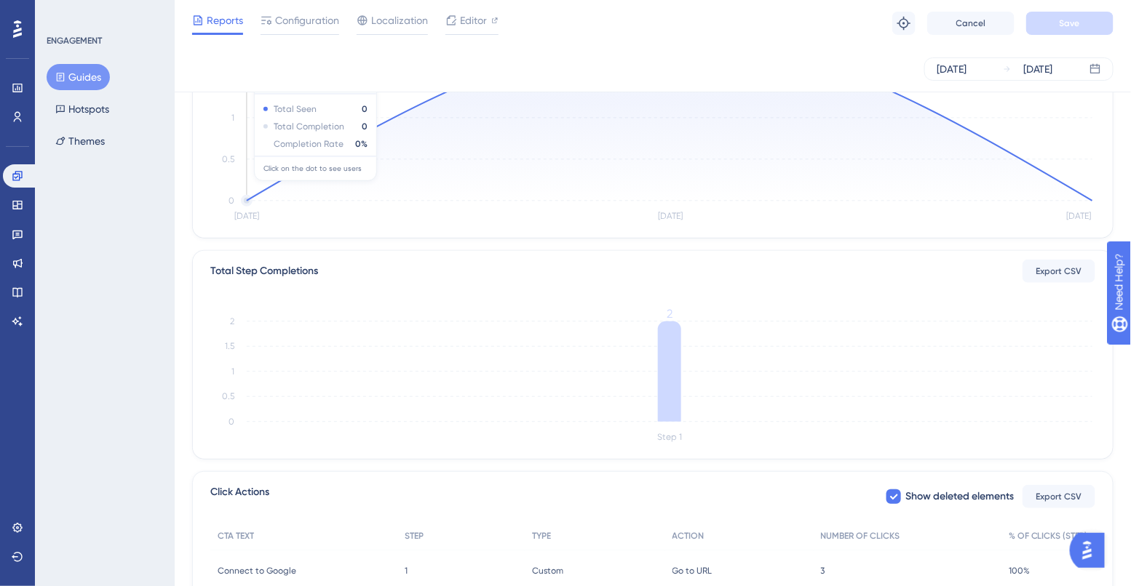
scroll to position [335, 0]
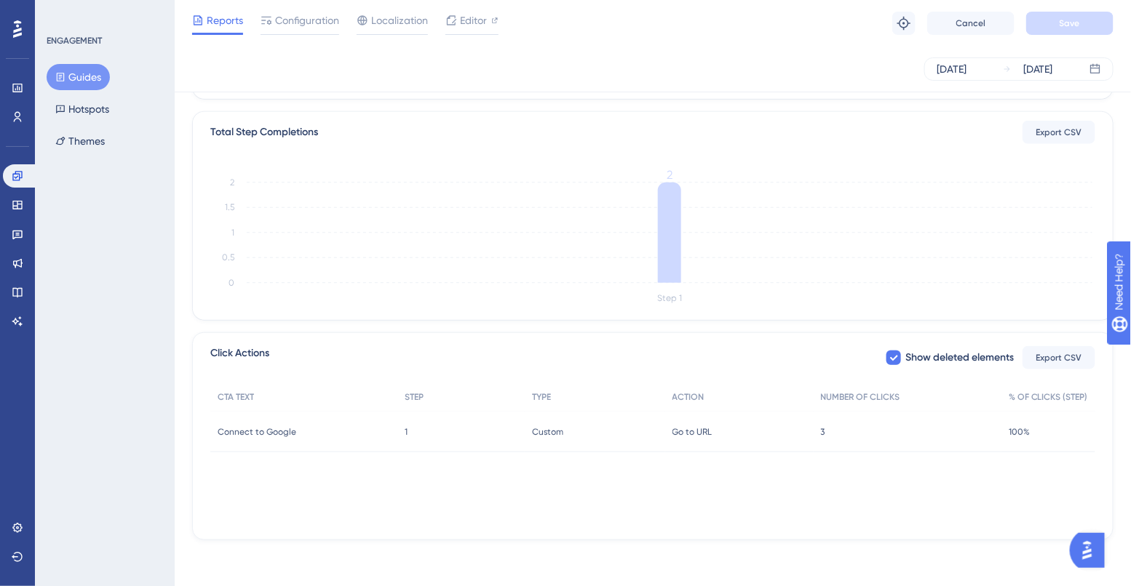
click at [823, 428] on span "3" at bounding box center [823, 432] width 4 height 12
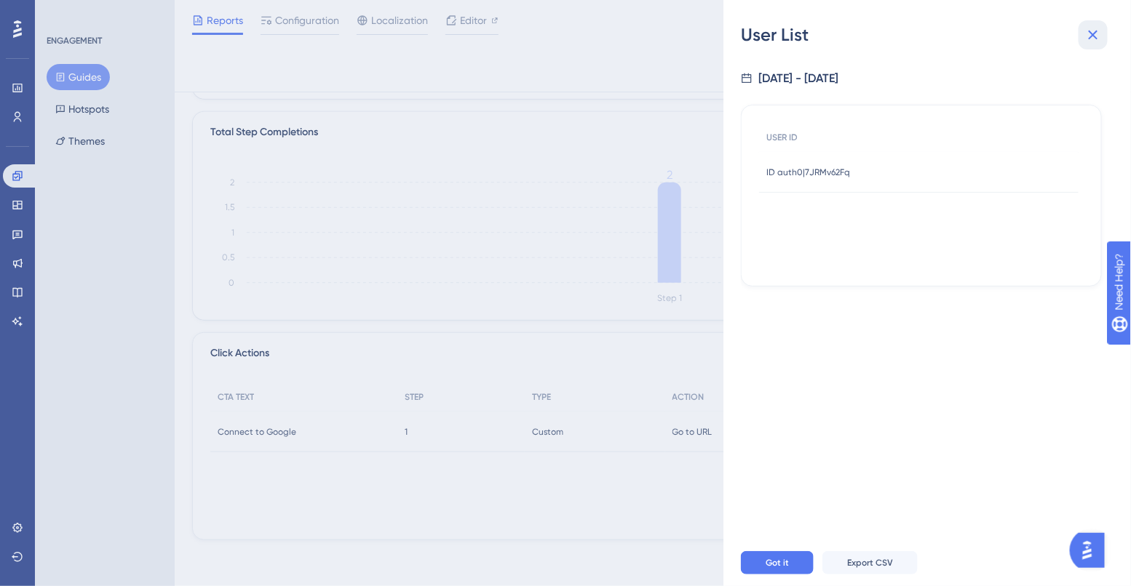
click at [1096, 31] on icon at bounding box center [1092, 35] width 9 height 9
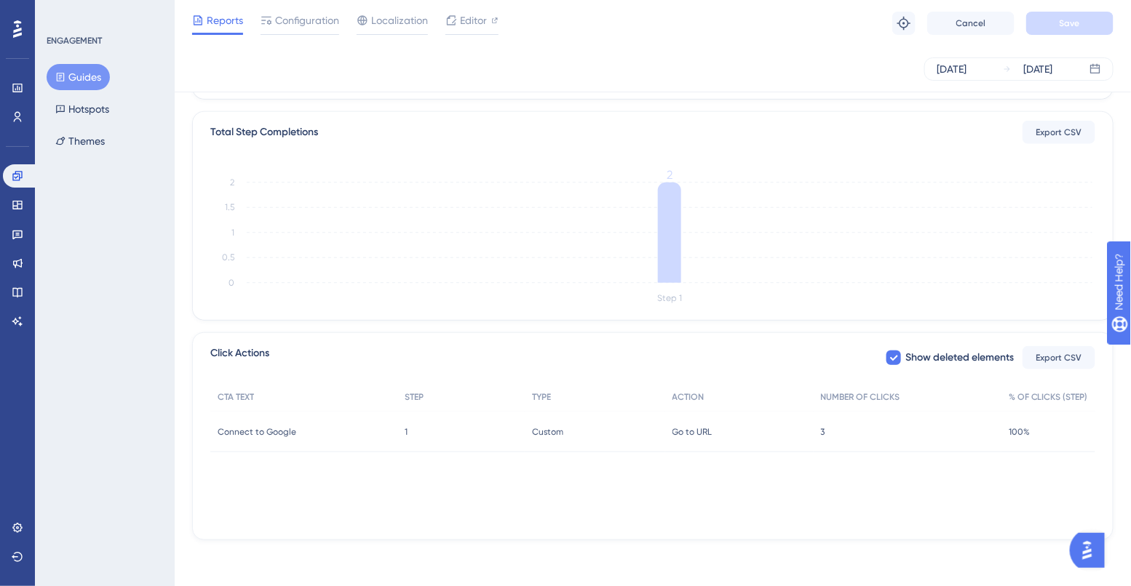
scroll to position [0, 0]
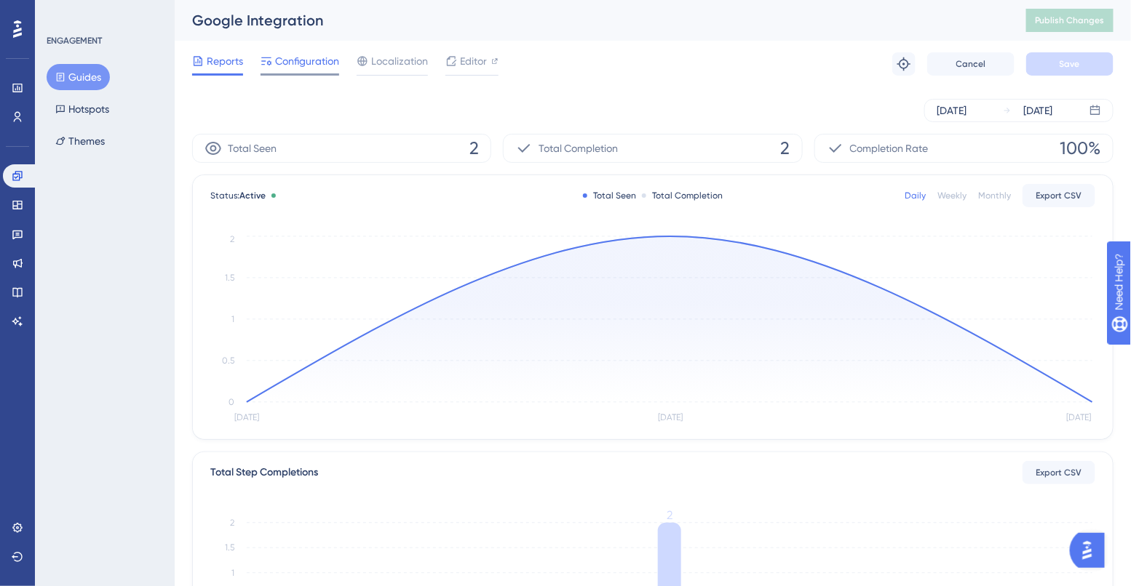
click at [317, 57] on span "Configuration" at bounding box center [307, 60] width 64 height 17
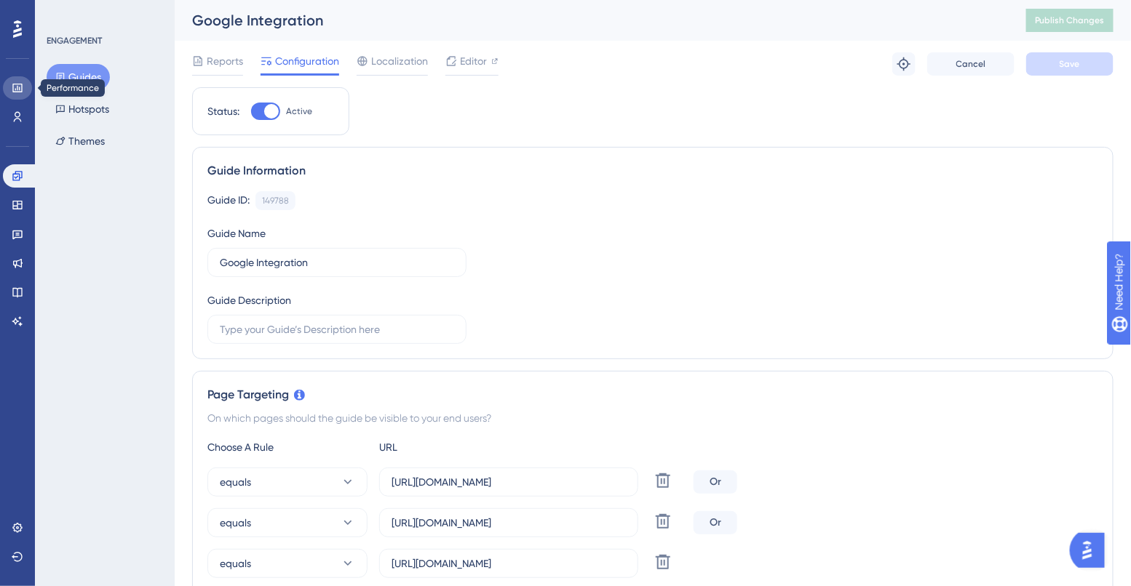
click at [19, 92] on icon at bounding box center [18, 88] width 12 height 12
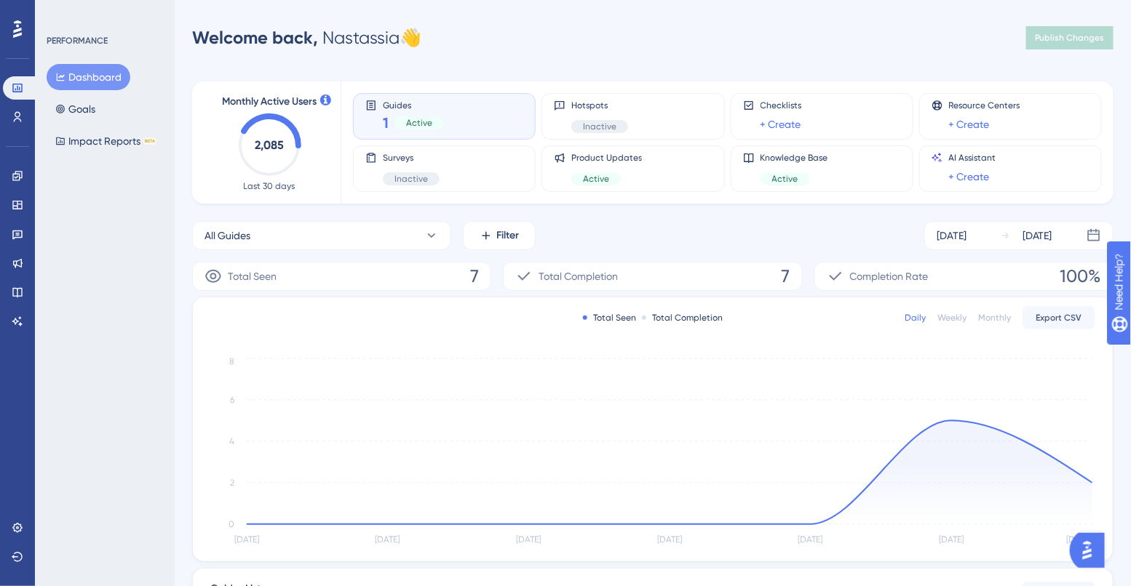
scroll to position [13, 0]
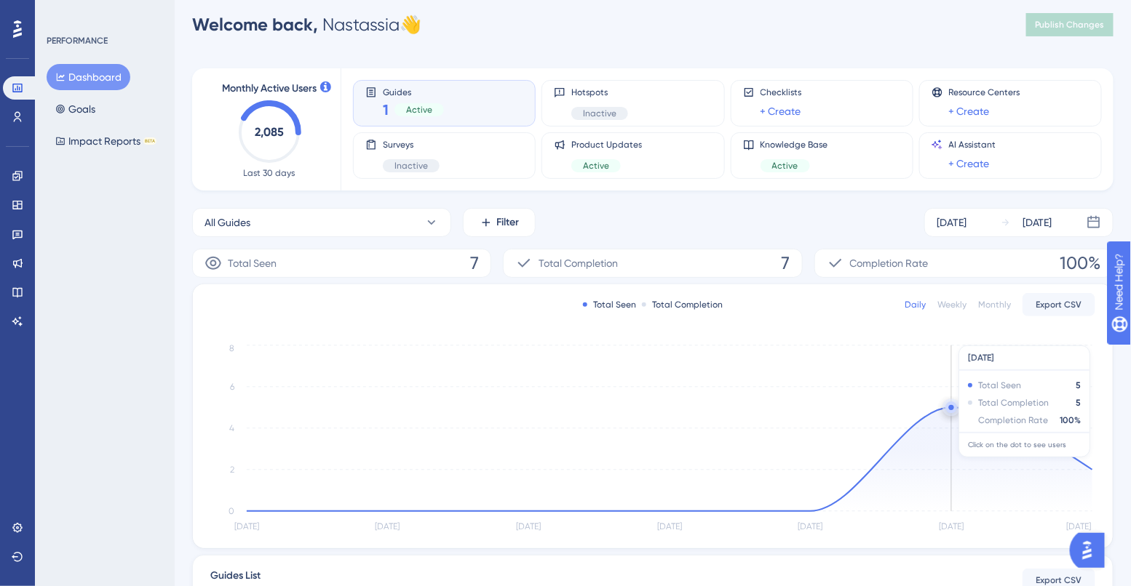
click at [944, 407] on icon "[DATE] [DATE] [DATE] Aug [DATE] Aug [DATE] 0 2 4 6 8" at bounding box center [652, 439] width 885 height 195
click at [948, 407] on circle at bounding box center [951, 408] width 12 height 12
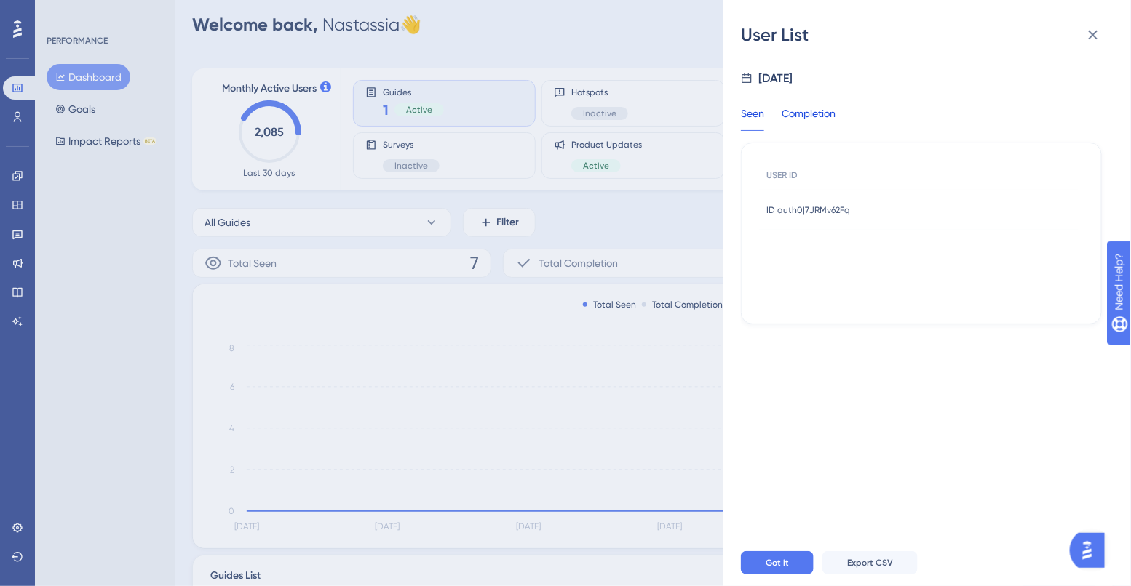
click at [825, 121] on div "Completion" at bounding box center [808, 118] width 54 height 26
click at [1088, 35] on icon at bounding box center [1092, 34] width 17 height 17
